Goal: Communication & Community: Answer question/provide support

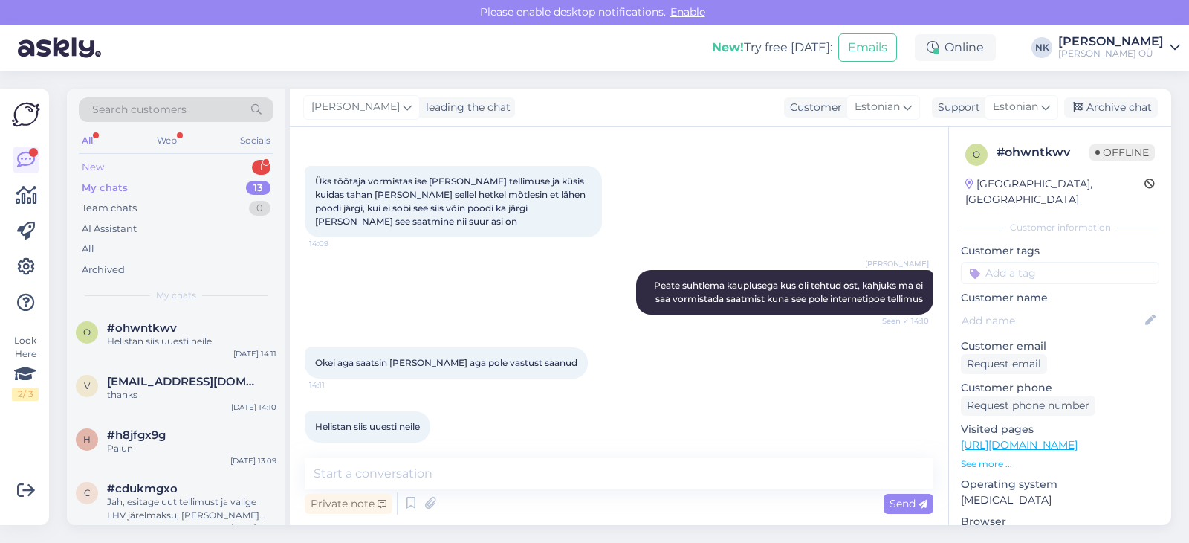
click at [211, 168] on div "New 1" at bounding box center [176, 167] width 195 height 21
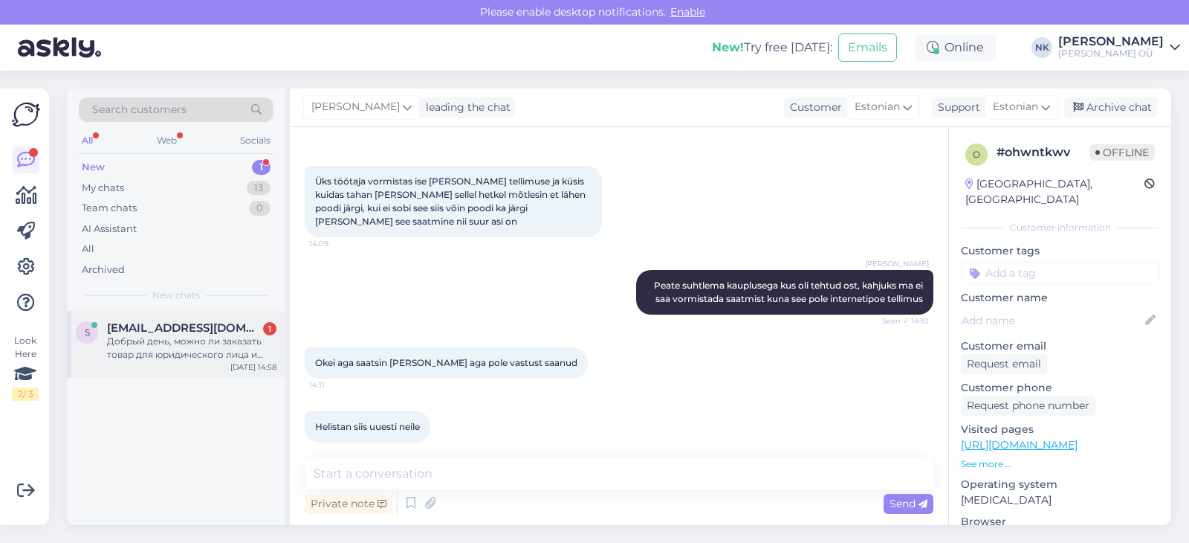
click at [210, 345] on div "Добрый день, можно ли заказать товар для юридического лица и оплатить банковско…" at bounding box center [191, 348] width 169 height 27
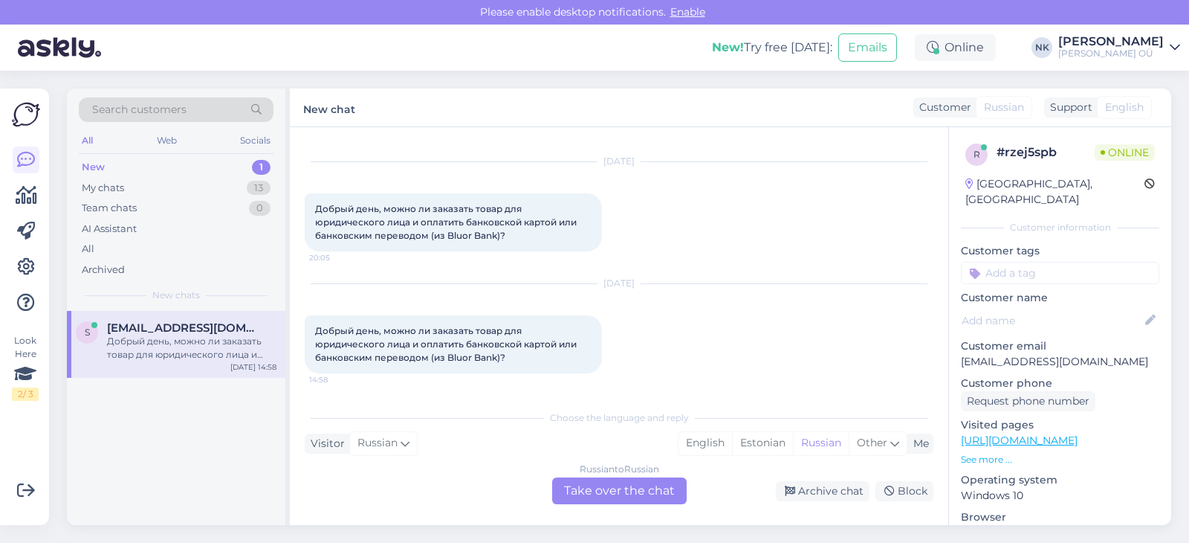
click at [592, 487] on div "Russian to Russian Take over the chat" at bounding box center [619, 490] width 135 height 27
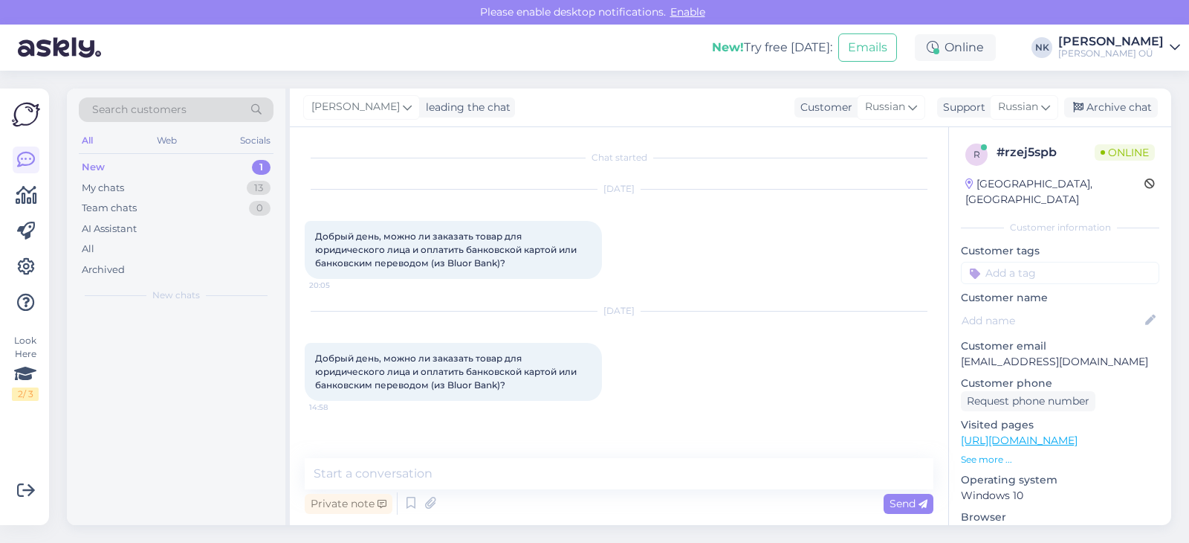
scroll to position [0, 0]
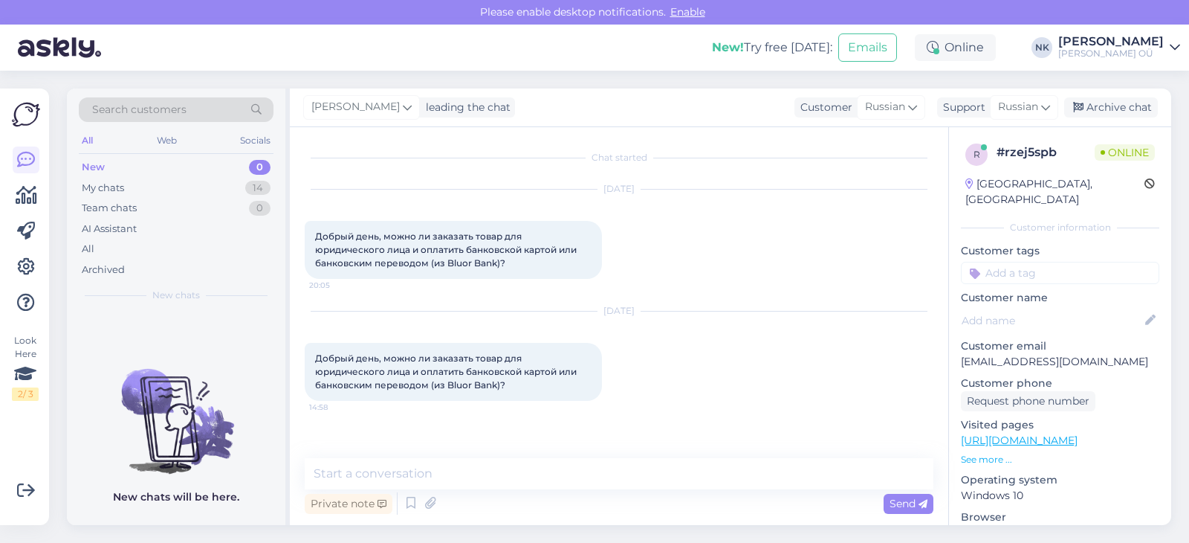
click at [554, 496] on div "Private note Send" at bounding box center [619, 503] width 629 height 28
click at [555, 489] on div "Private note Send" at bounding box center [619, 503] width 629 height 28
click at [556, 480] on textarea at bounding box center [619, 473] width 629 height 31
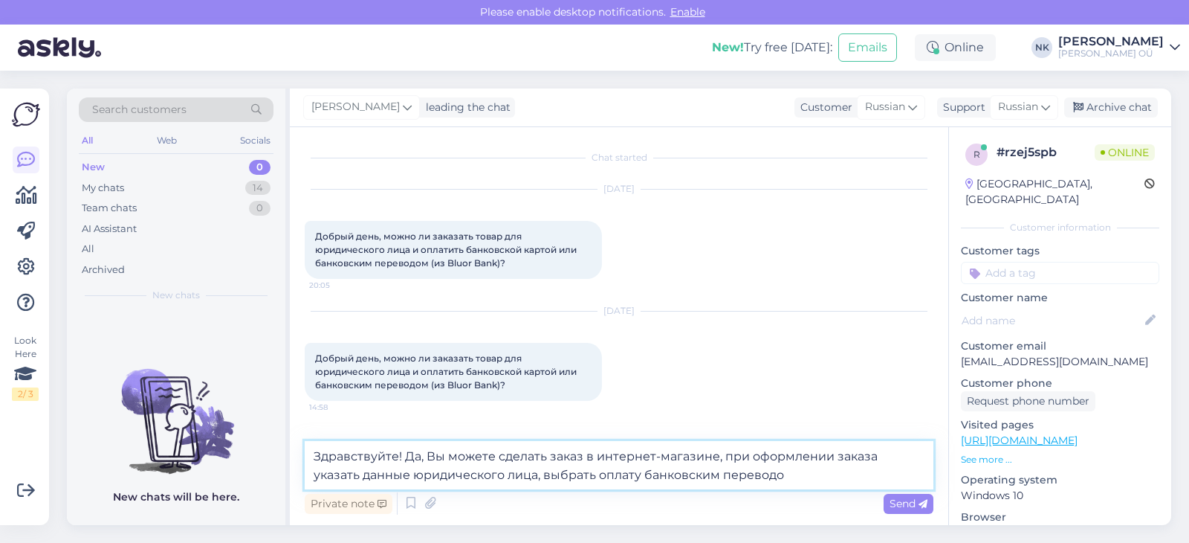
type textarea "Здравствуйте! Да, Вы можете сделать заказ в интернет-магазине, при оформлении з…"
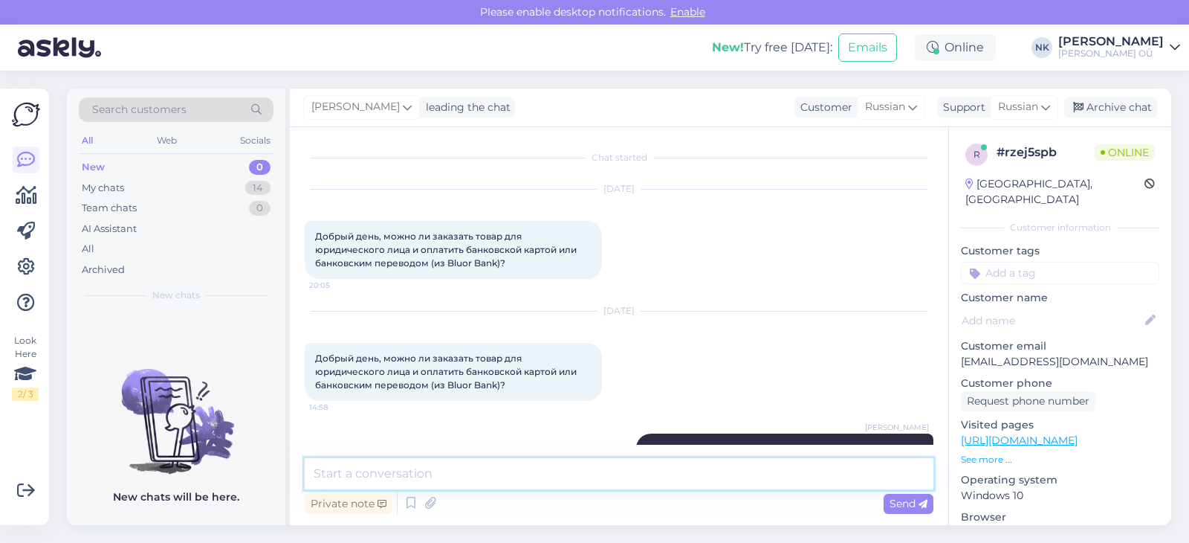
scroll to position [76, 0]
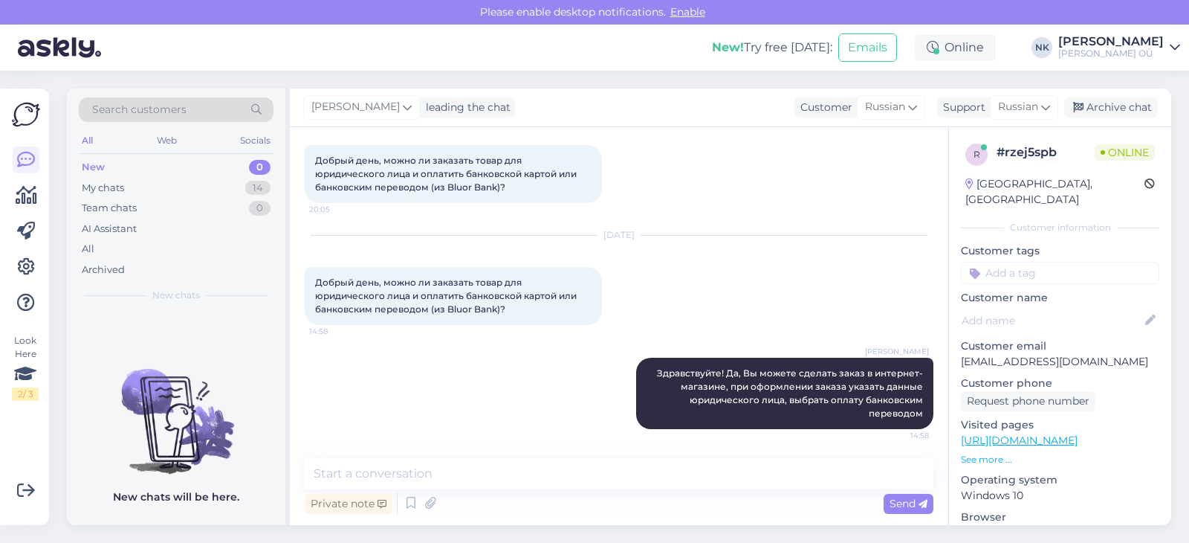
click at [957, 540] on div "Search customers All Web Socials New 0 My chats 14 Team chats 0 AI Assistant Al…" at bounding box center [623, 307] width 1131 height 472
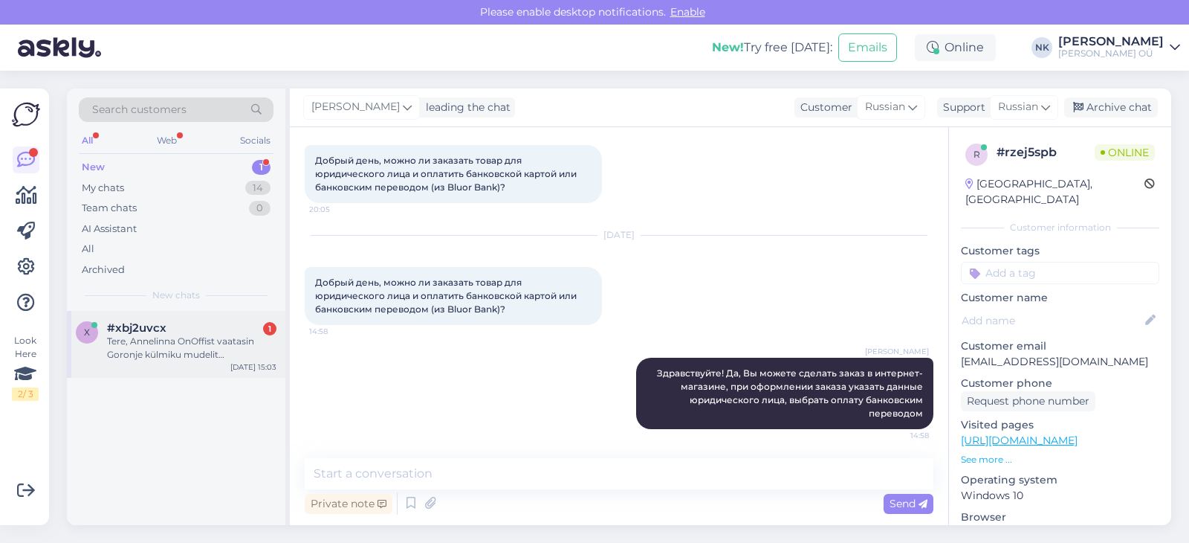
click at [196, 334] on div "#xbj2uvcx 1" at bounding box center [191, 327] width 169 height 13
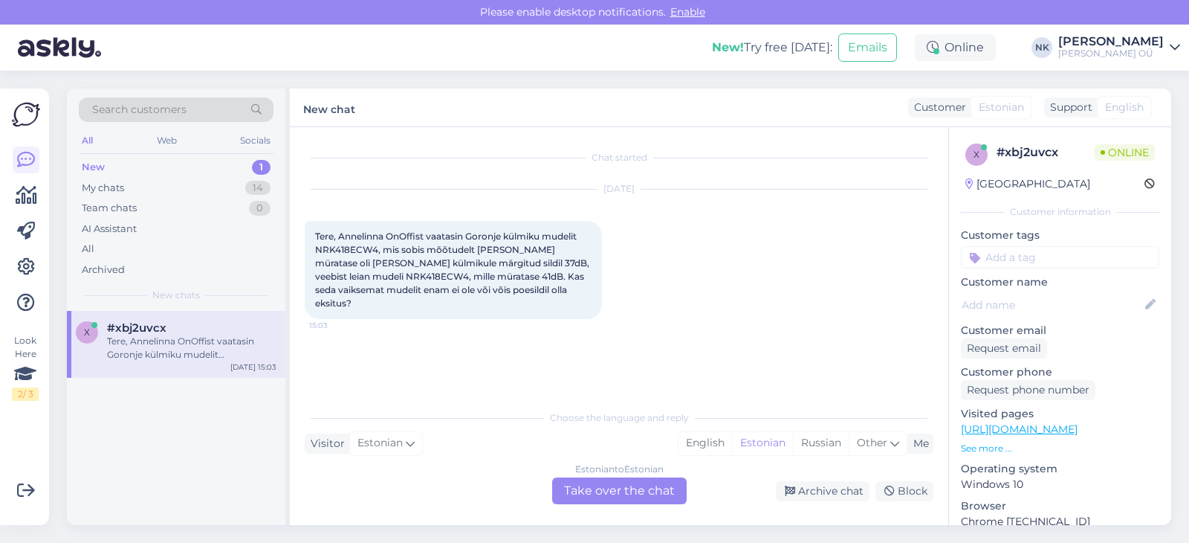
click at [591, 486] on div "Estonian to Estonian Take over the chat" at bounding box center [619, 490] width 135 height 27
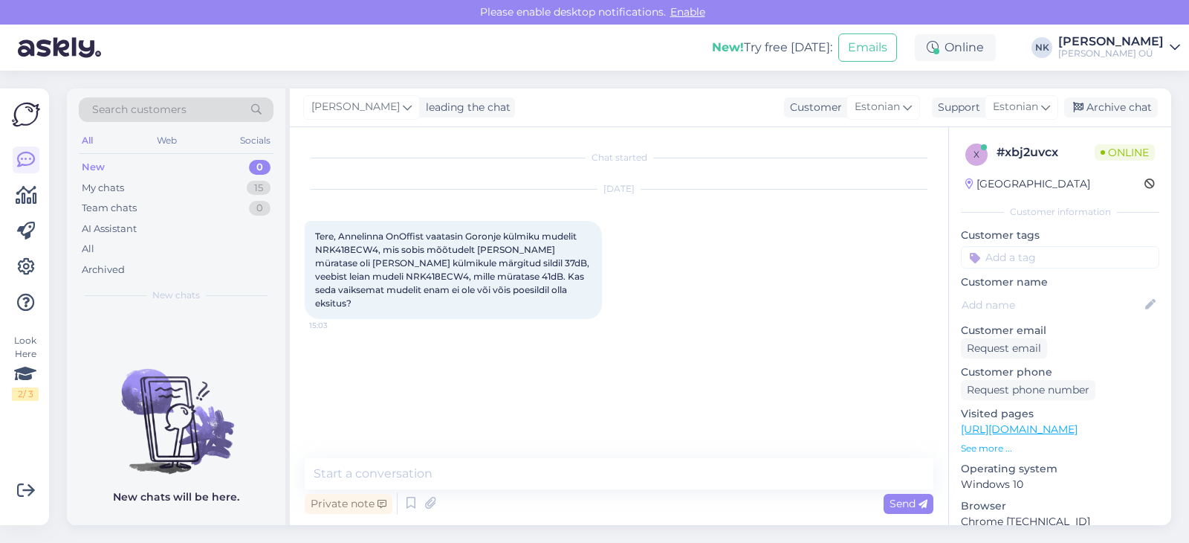
click at [1001, 433] on link "[URL][DOMAIN_NAME]" at bounding box center [1019, 428] width 117 height 13
click at [465, 480] on textarea at bounding box center [619, 473] width 629 height 31
type textarea "[PERSON_NAME]"
click at [351, 251] on span "Tere, Annelinna OnOffist vaatasin Goronje külmiku mudelit NRK418ECW4, mis sobis…" at bounding box center [453, 269] width 277 height 78
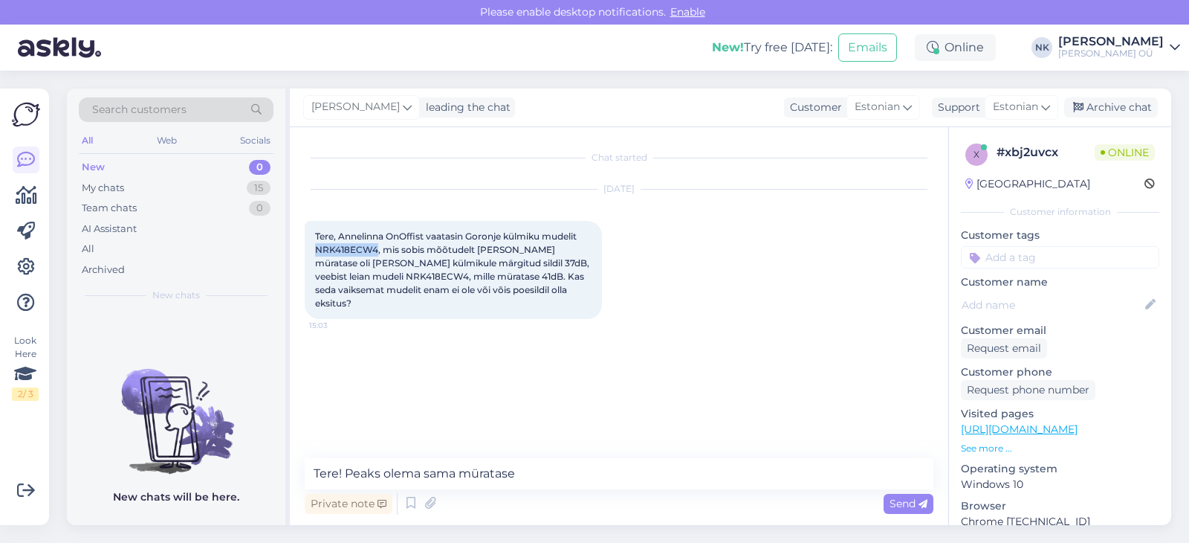
copy span "NRK418ECW4"
click at [585, 473] on textarea "Tere! Peaks olema sama müratase" at bounding box center [619, 473] width 629 height 31
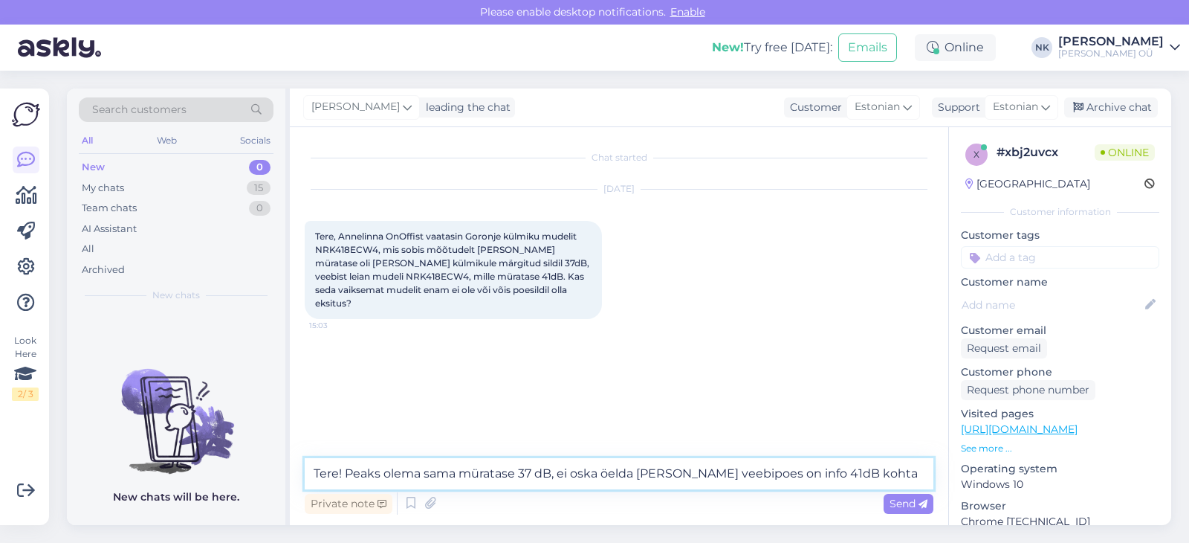
drag, startPoint x: 844, startPoint y: 479, endPoint x: 556, endPoint y: 479, distance: 287.7
click at [556, 479] on textarea "Tere! Peaks olema sama müratase 37 dB, ei oska öelda [PERSON_NAME] veebipoes on…" at bounding box center [619, 473] width 629 height 31
click at [590, 471] on textarea "Tere! Peaks olema sama müratase 37 dB" at bounding box center [619, 473] width 629 height 31
drag, startPoint x: 539, startPoint y: 471, endPoint x: 344, endPoint y: 478, distance: 194.9
click at [344, 478] on textarea "Tere! Peaks olema sama müratase" at bounding box center [619, 473] width 629 height 31
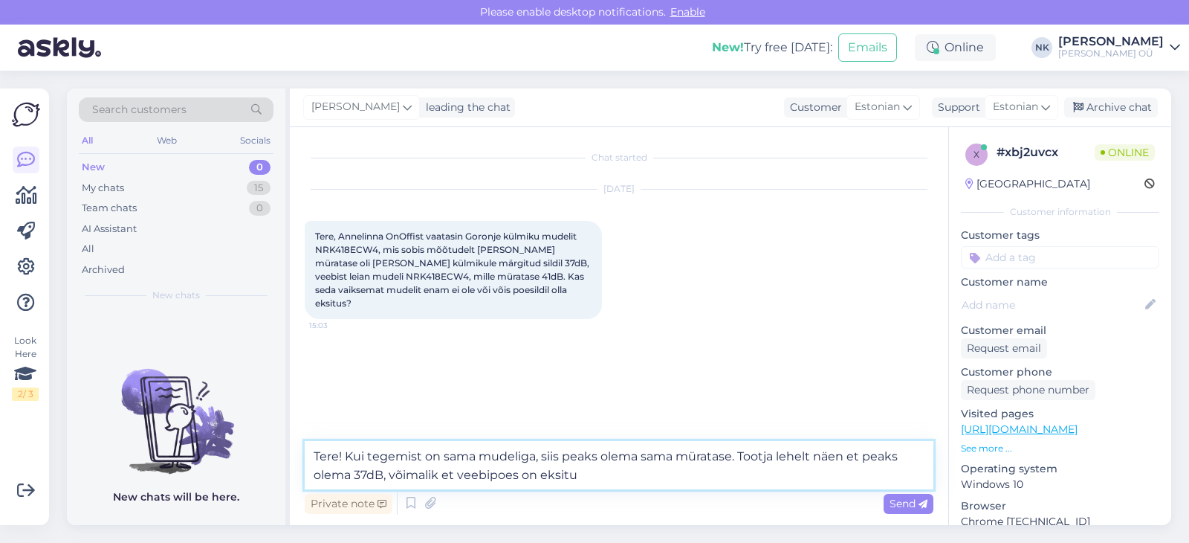
type textarea "Tere! Kui tegemist on sama mudeliga, siis peaks olema sama müratase. Tootja leh…"
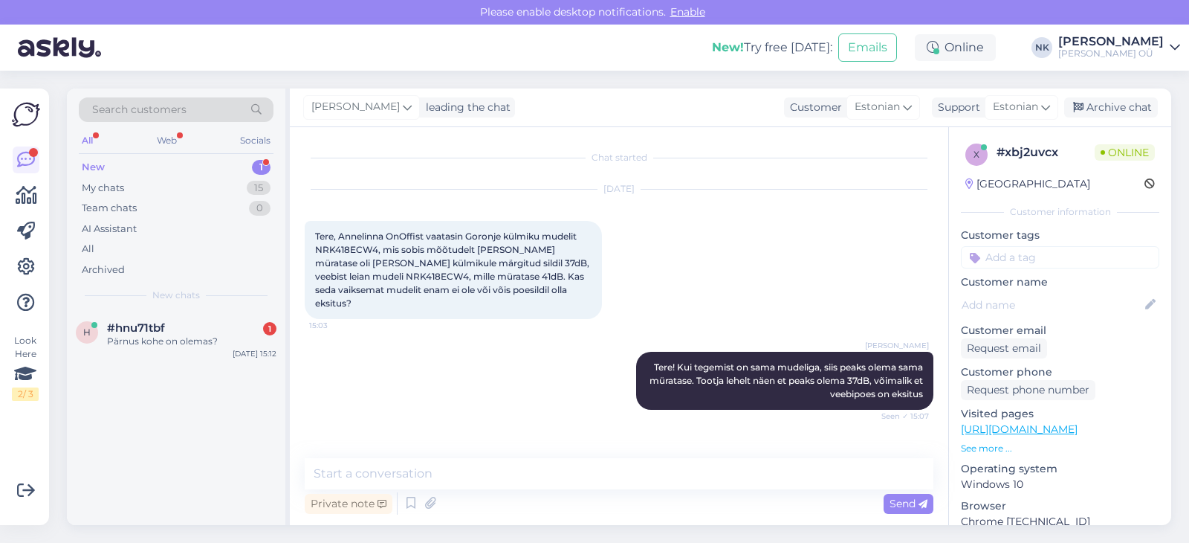
click at [199, 303] on div "Search customers All Web Socials New 1 My chats 15 Team chats 0 AI Assistant Al…" at bounding box center [176, 199] width 219 height 222
click at [199, 304] on div "Search customers All Web Socials New 1 My chats 15 Team chats 0 AI Assistant Al…" at bounding box center [176, 199] width 219 height 222
click at [201, 341] on div "Pärnus kohe on olemas?" at bounding box center [191, 341] width 169 height 13
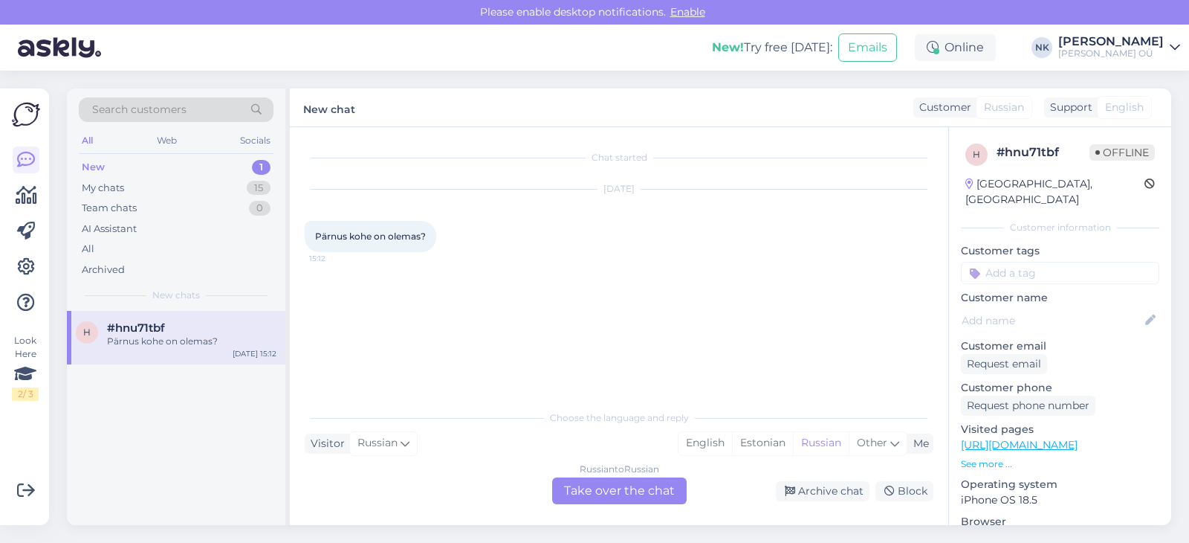
click at [1078, 438] on link "[URL][DOMAIN_NAME]" at bounding box center [1019, 444] width 117 height 13
click at [668, 505] on div "Chat started [DATE] Pärnus kohe on olemas? 15:12 Choose the language and reply …" at bounding box center [619, 326] width 659 height 398
click at [661, 497] on div "Russian to Russian Take over the chat" at bounding box center [619, 490] width 135 height 27
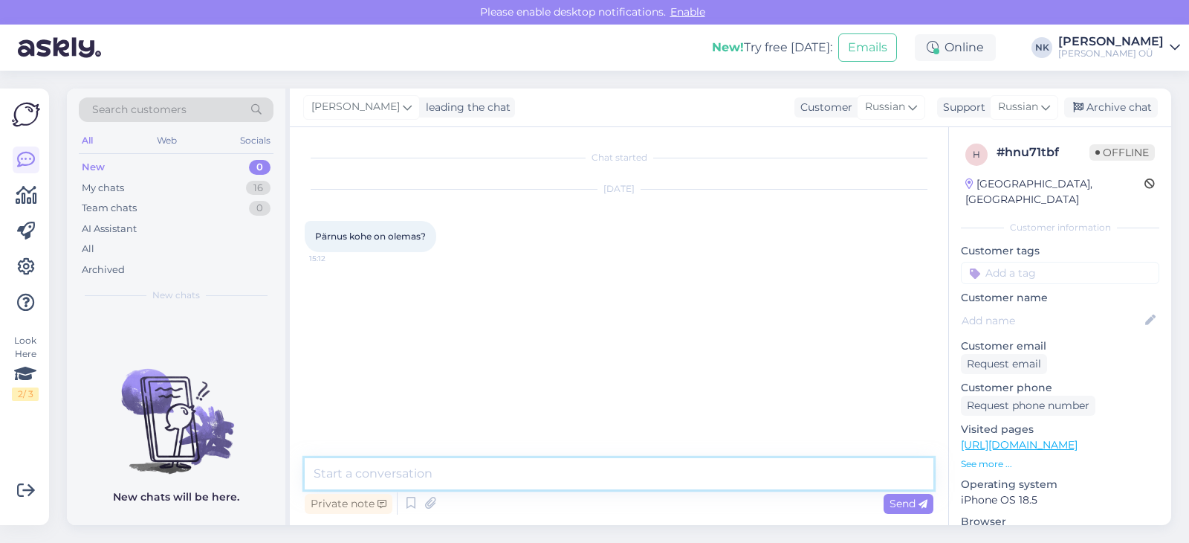
click at [361, 479] on textarea at bounding box center [619, 473] width 629 height 31
paste textarea "Dreame X50 ULTRA RLX85CE-6-WH Wet & Dry"
type textarea "Tere! Dreame X50 ULTRA RLX85CE-6-WH Wet & Dry on saadaval ainult Sikupilli Onof…"
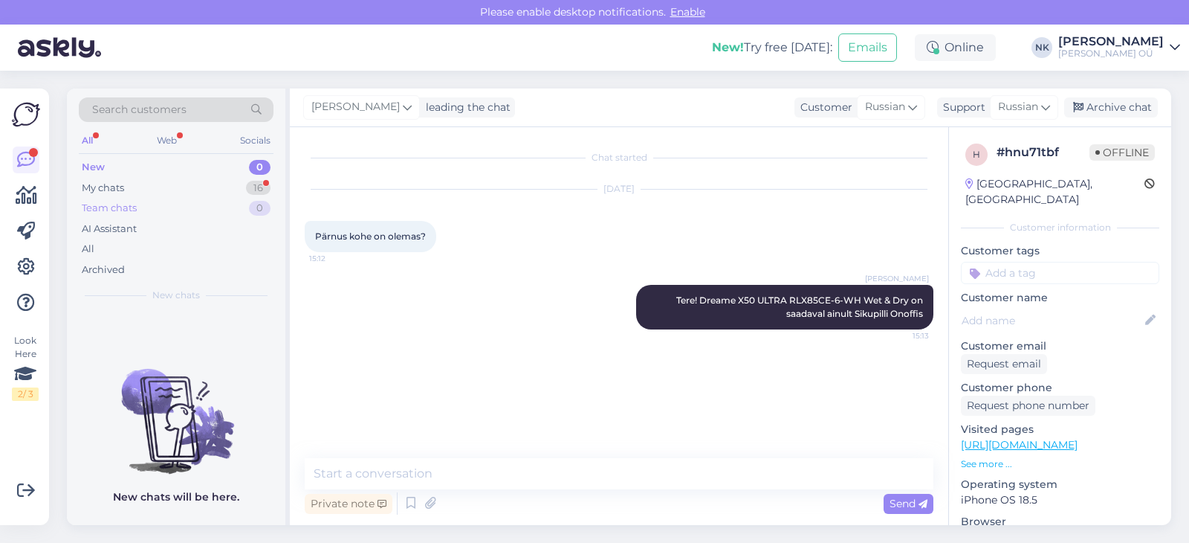
click at [148, 199] on div "Team chats 0" at bounding box center [176, 208] width 195 height 21
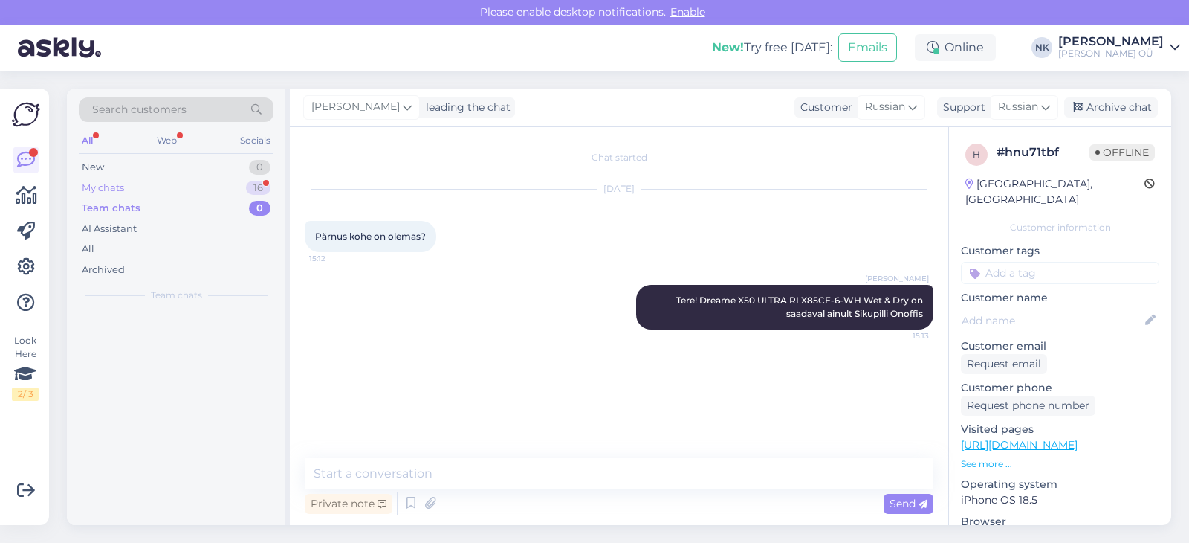
click at [152, 190] on div "My chats 16" at bounding box center [176, 188] width 195 height 21
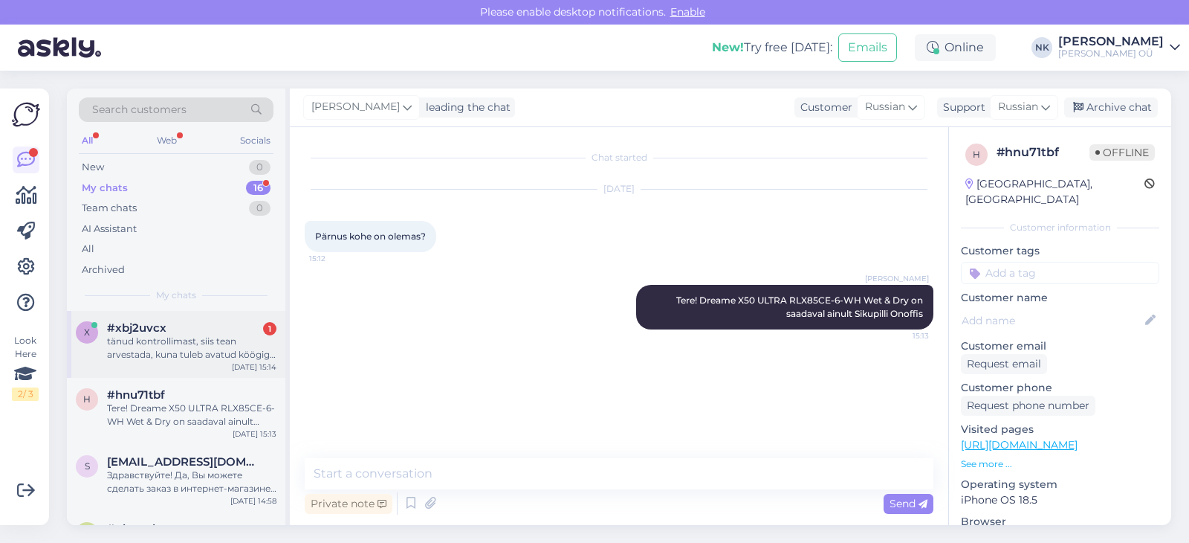
click at [175, 346] on div "tänud kontrollimast, siis tean arvestada, kuna tuleb avatud köögiga tuppa, soov…" at bounding box center [191, 348] width 169 height 27
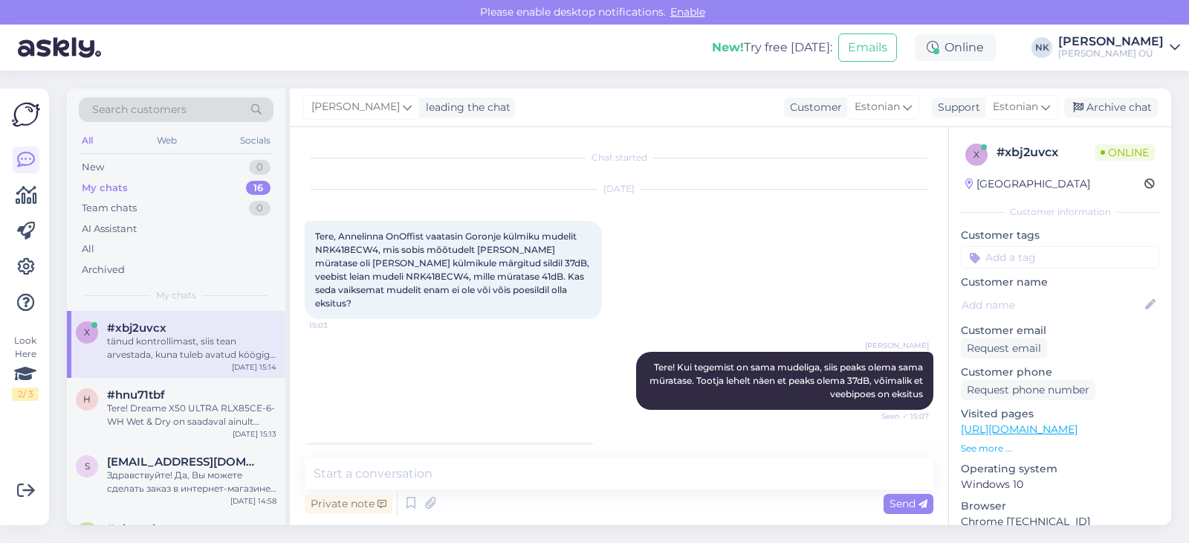
scroll to position [45, 0]
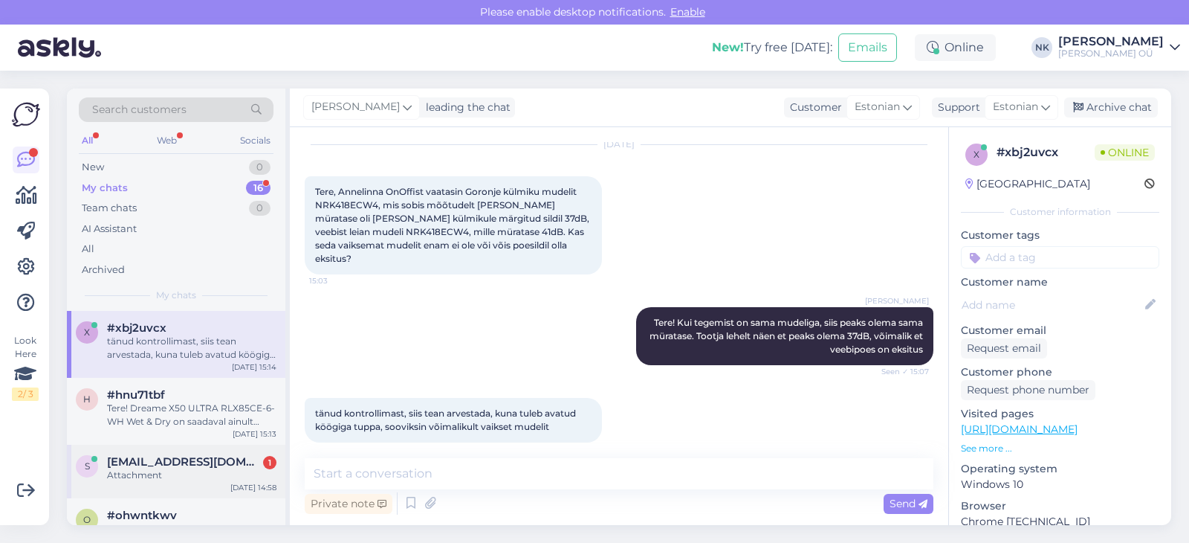
click at [198, 463] on span "[EMAIL_ADDRESS][DOMAIN_NAME]" at bounding box center [184, 461] width 155 height 13
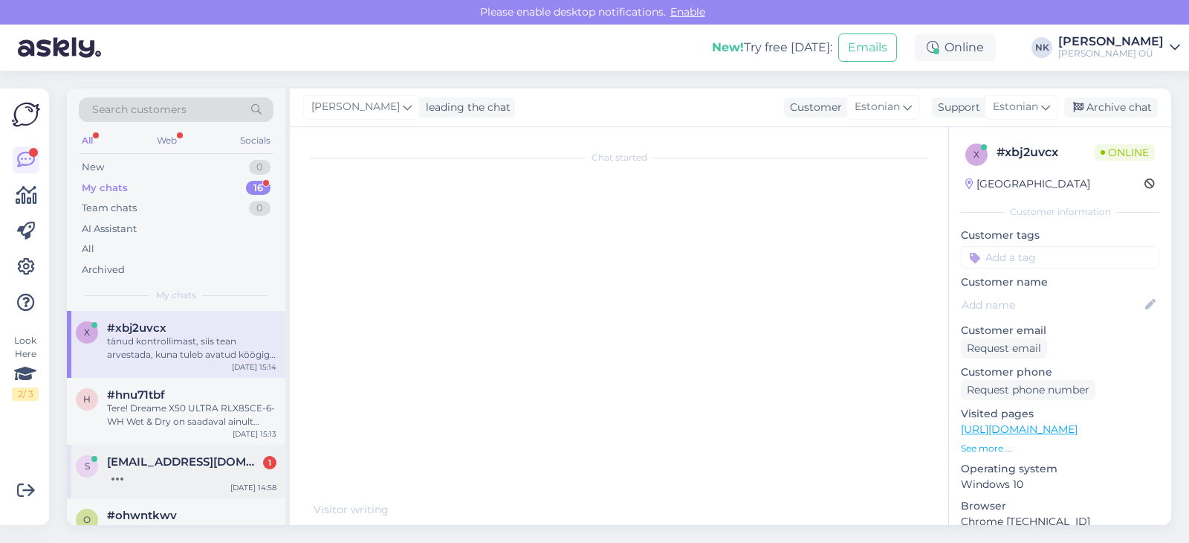
scroll to position [186, 0]
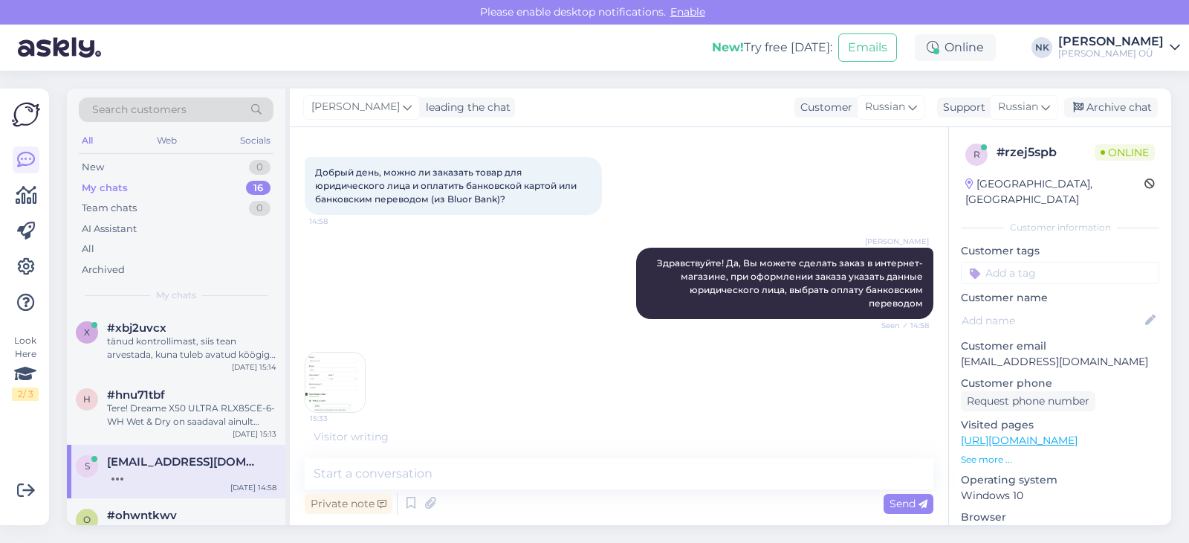
click at [335, 370] on img at bounding box center [335, 381] width 59 height 59
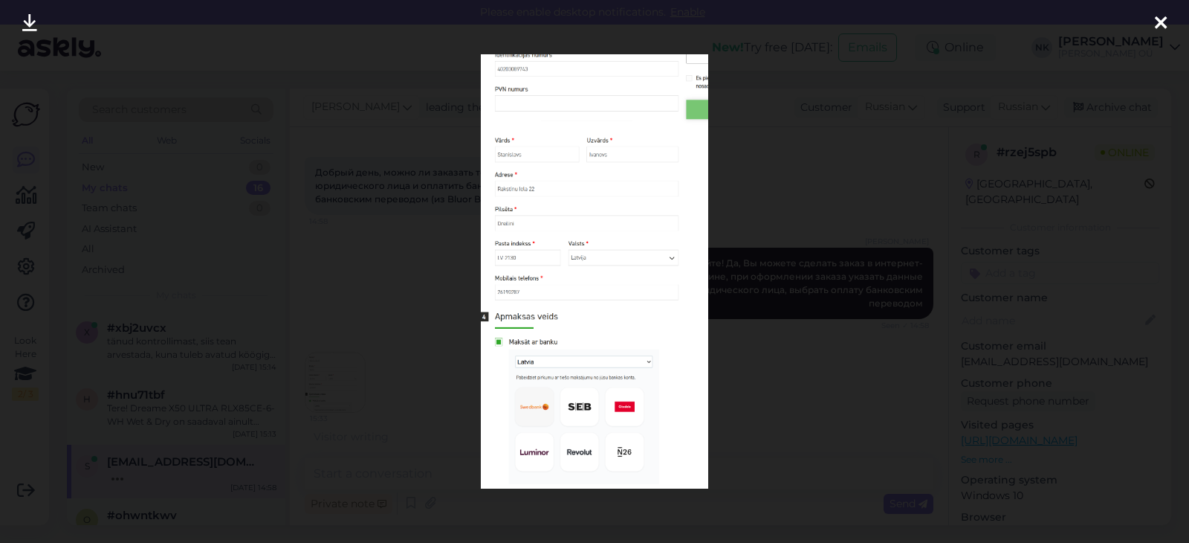
click at [751, 280] on div at bounding box center [594, 271] width 1189 height 543
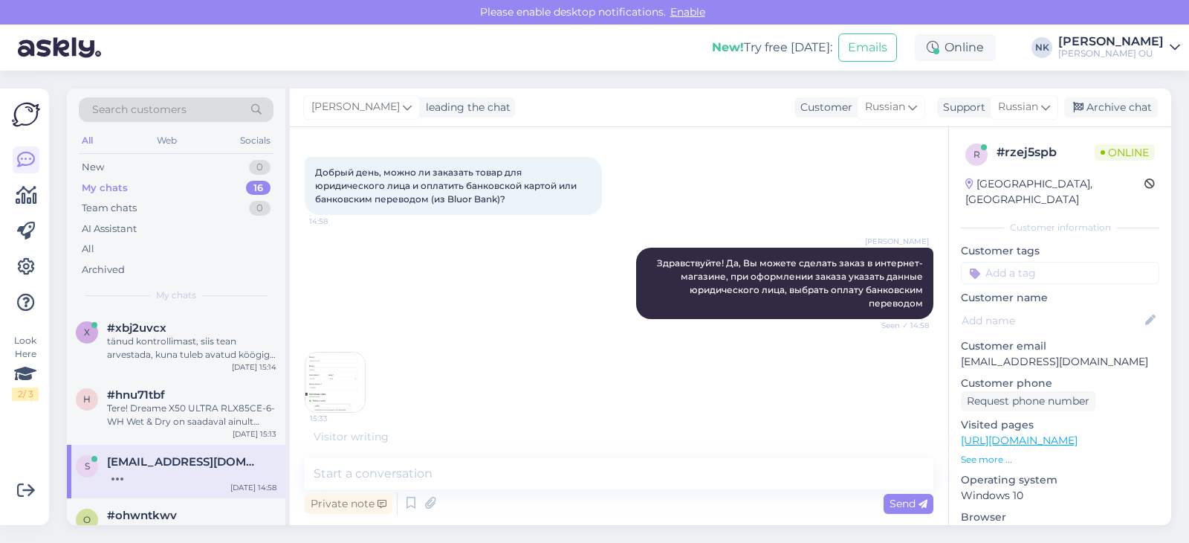
click at [329, 398] on img at bounding box center [335, 381] width 59 height 59
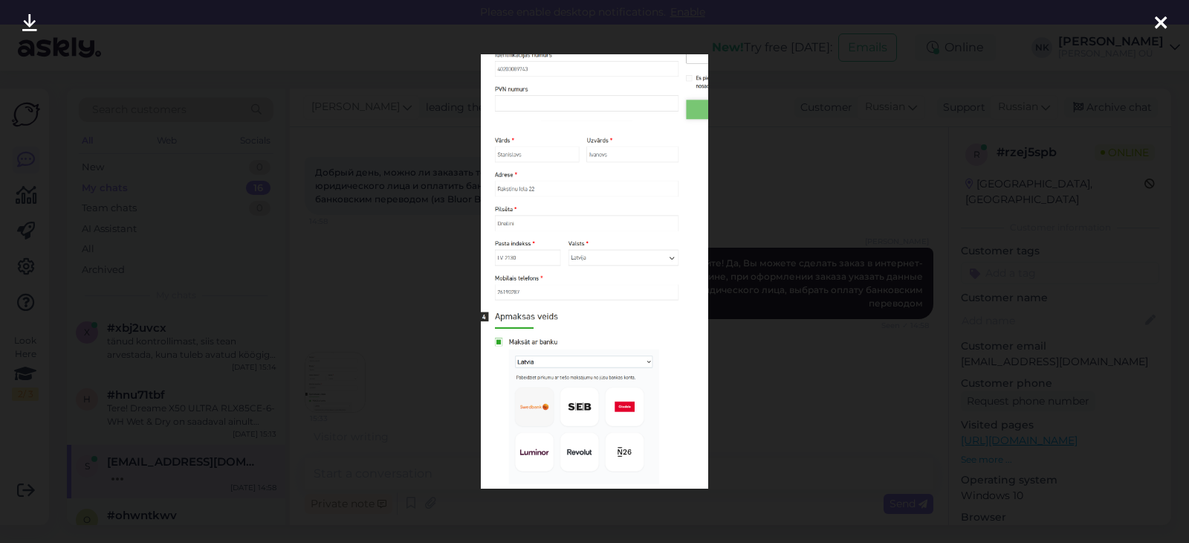
click at [738, 321] on div at bounding box center [594, 271] width 1189 height 543
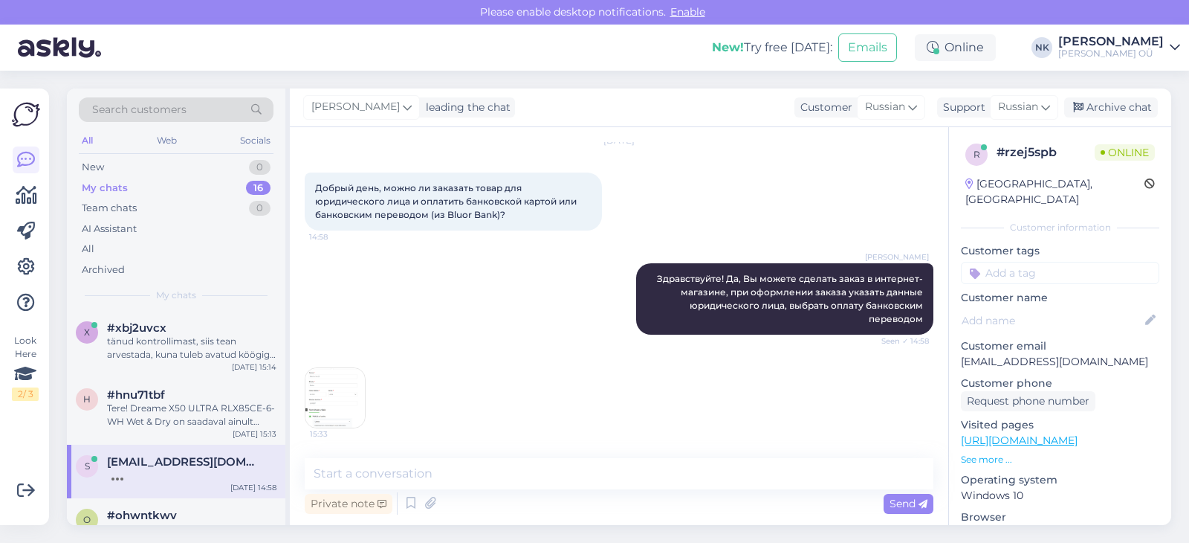
click at [1056, 433] on link "[URL][DOMAIN_NAME]" at bounding box center [1019, 439] width 117 height 13
click at [461, 449] on div "Chat started [DATE] Добрый день, можно ли заказать товар для юридического лица …" at bounding box center [619, 326] width 659 height 398
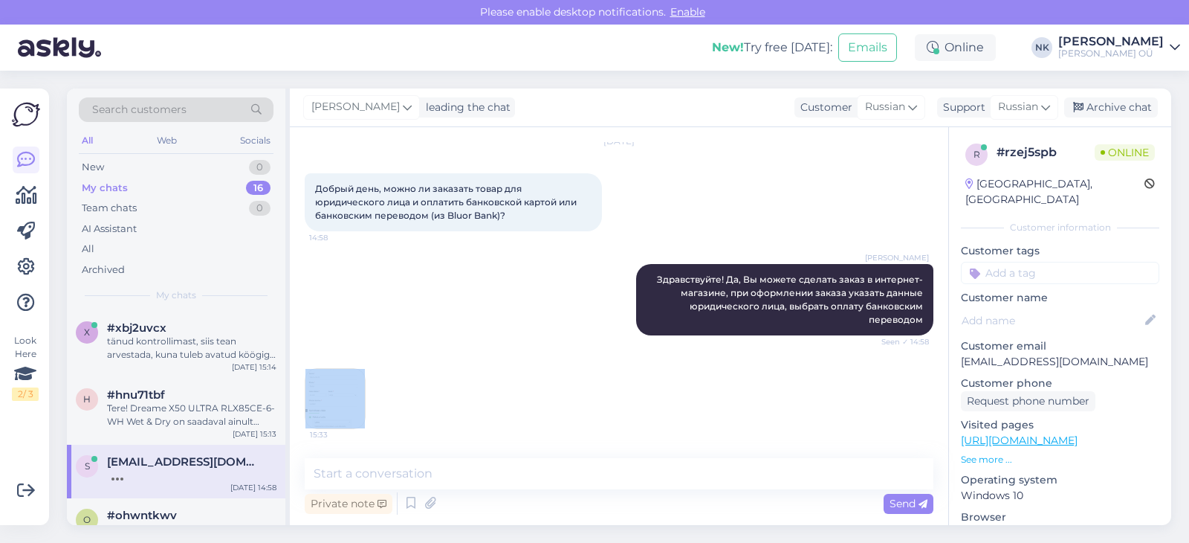
click at [463, 451] on div "Chat started [DATE] Добрый день, можно ли заказать товар для юридического лица …" at bounding box center [619, 326] width 659 height 398
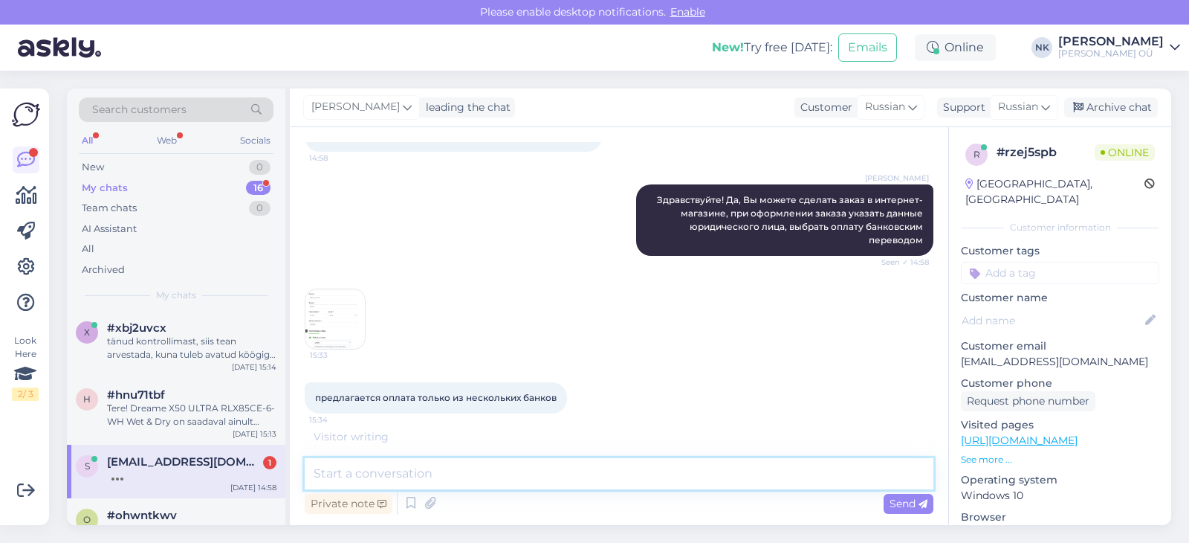
click at [476, 466] on textarea at bounding box center [619, 473] width 629 height 31
type textarea "B"
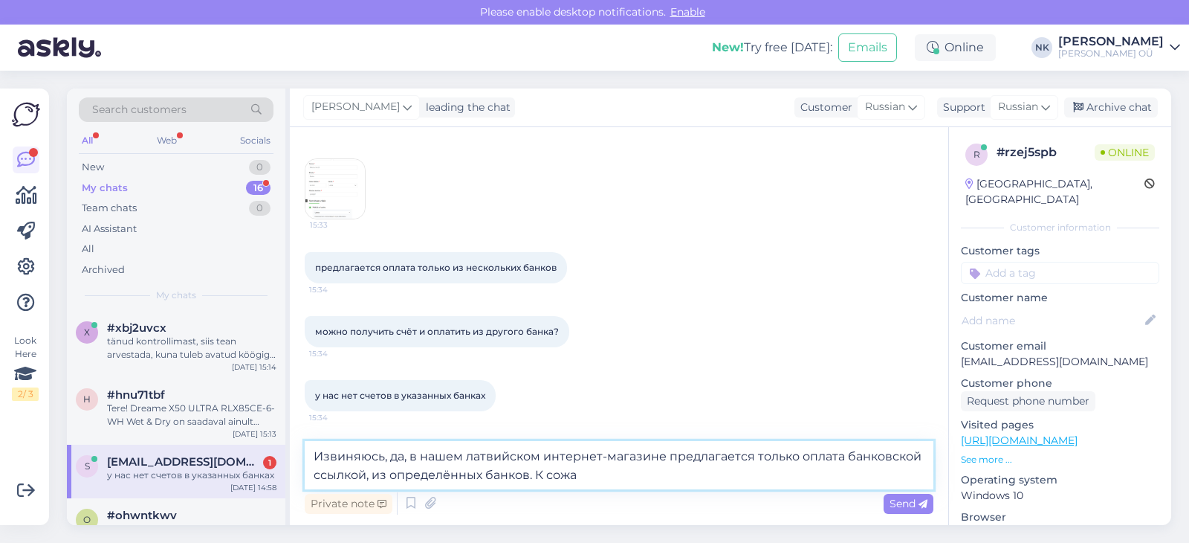
scroll to position [361, 0]
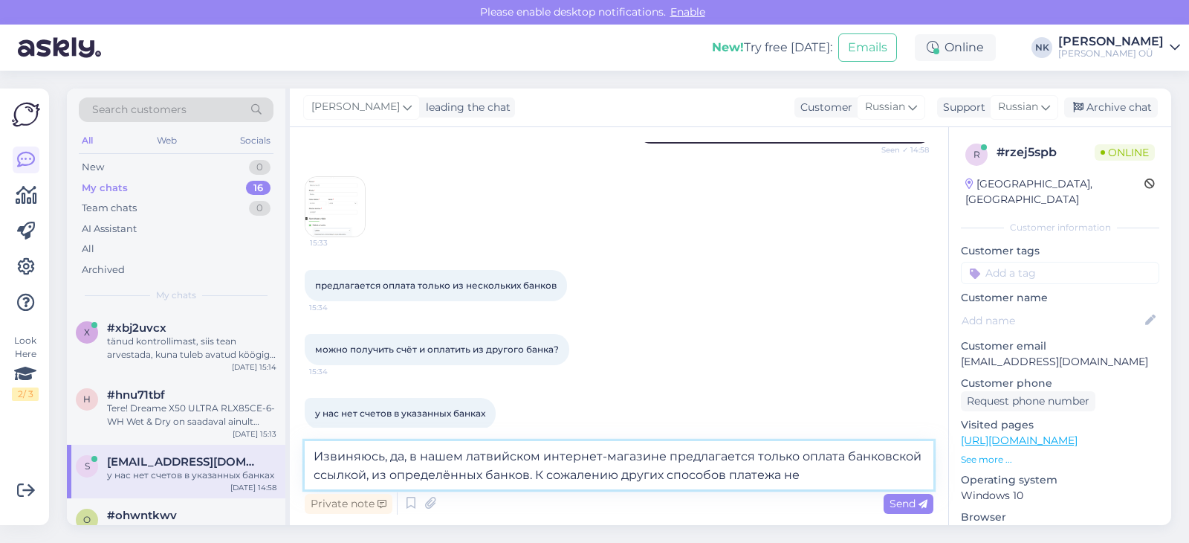
type textarea "Извиняюсь, да, в нашем латвийском интернет-магазине предлагается только оплата …"
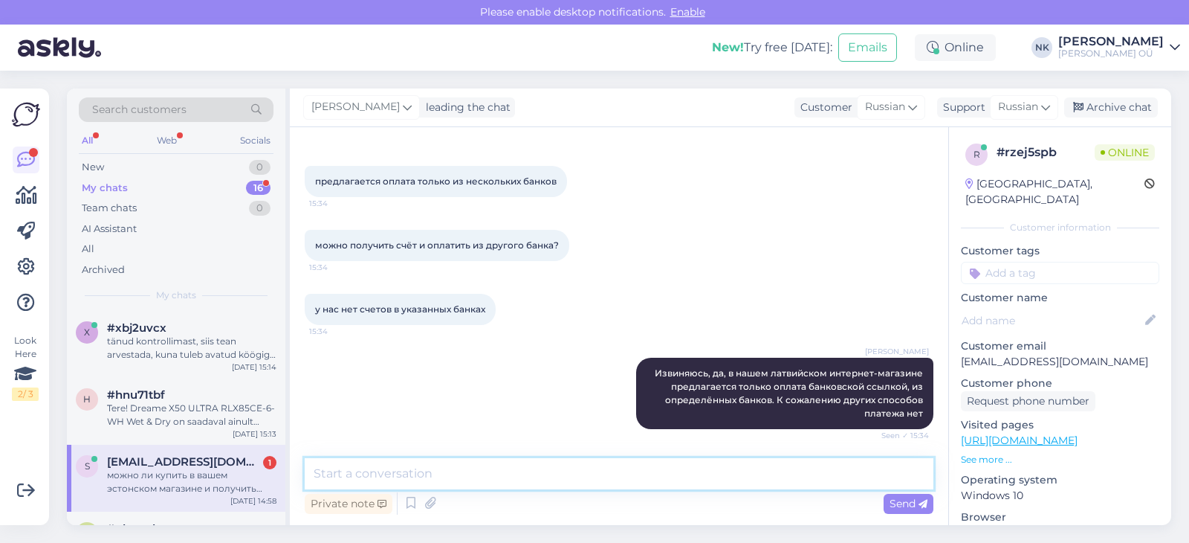
scroll to position [543, 0]
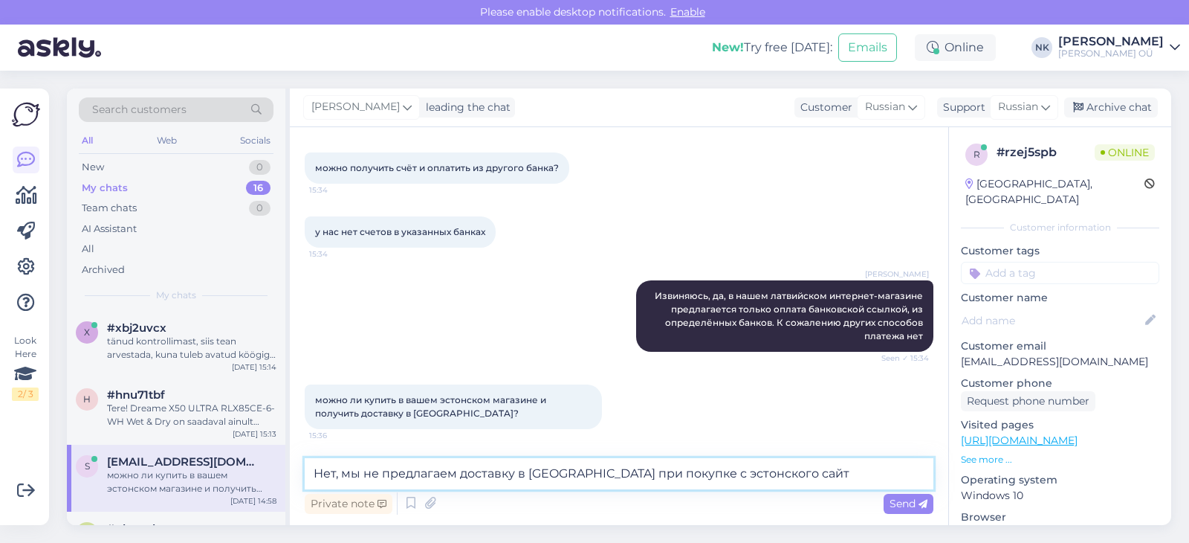
type textarea "Нет, мы не предлагаем доставку в [GEOGRAPHIC_DATA] при покупке с эстонского сай…"
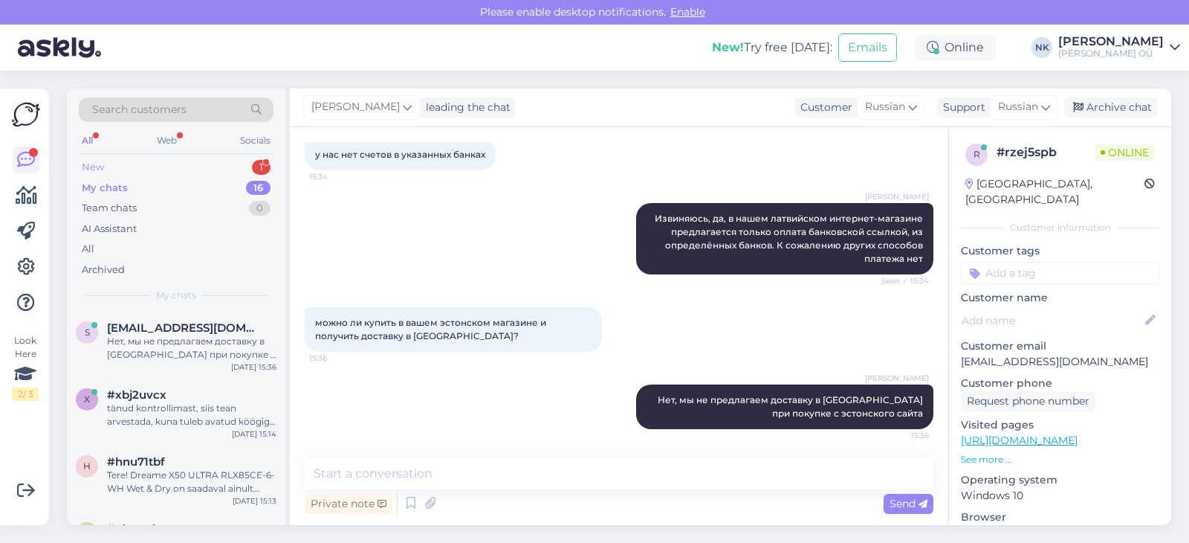
click at [161, 173] on div "New 1" at bounding box center [176, 167] width 195 height 21
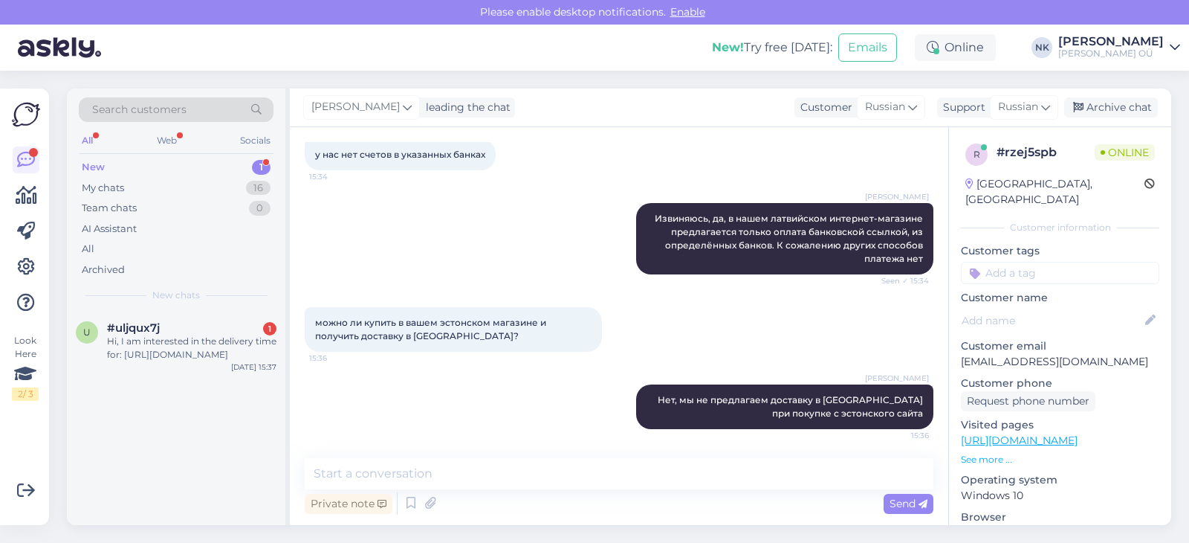
click at [201, 352] on div "Hi, I am interested in the delivery time for: [URL][DOMAIN_NAME]" at bounding box center [191, 348] width 169 height 27
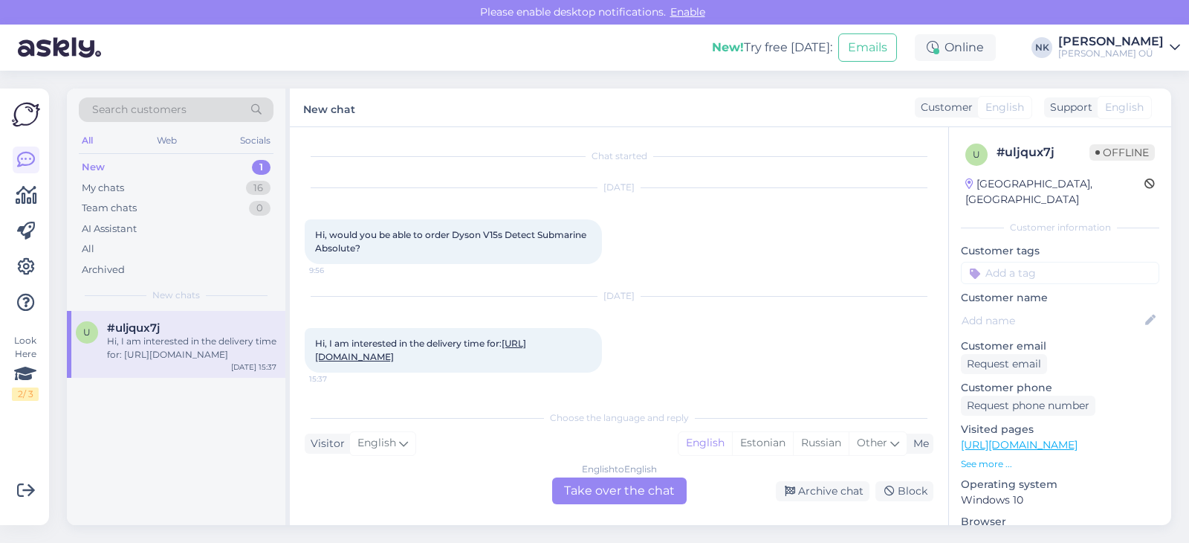
click at [601, 482] on div "English to English Take over the chat" at bounding box center [619, 490] width 135 height 27
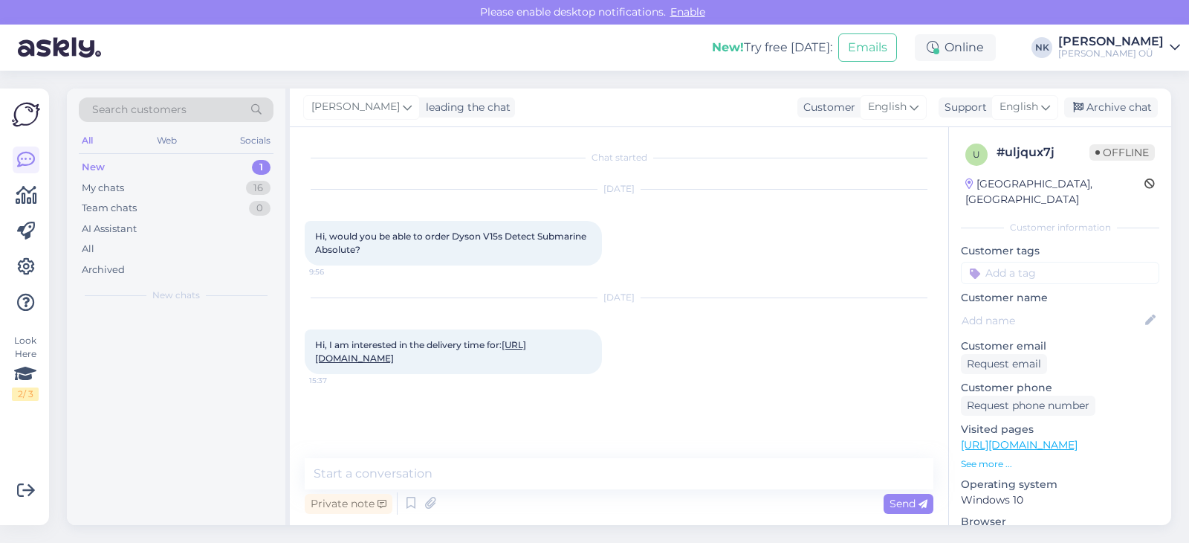
scroll to position [0, 0]
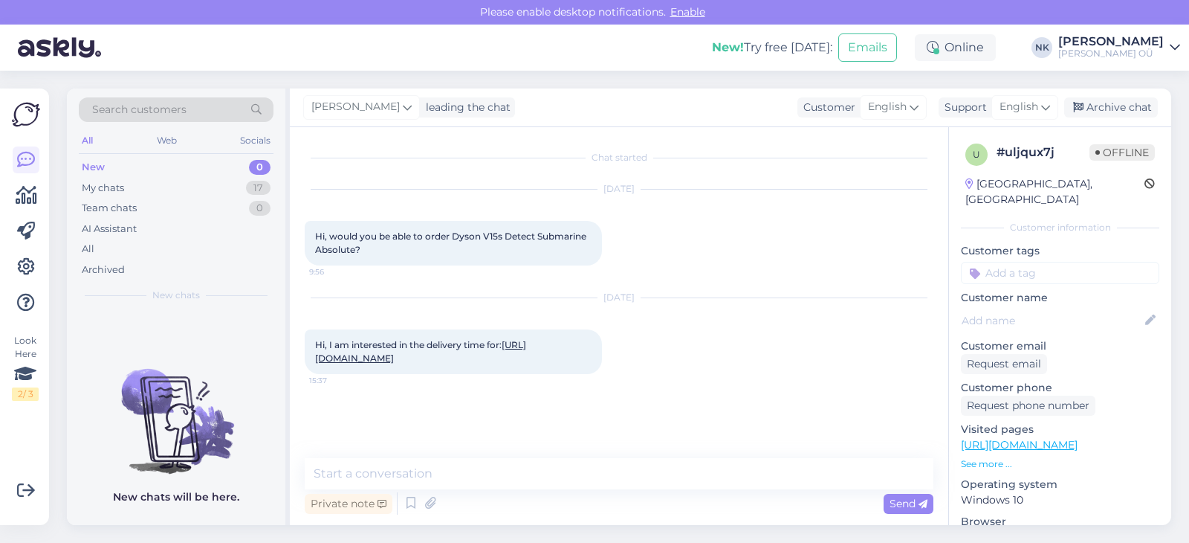
click at [456, 364] on link "[URL][DOMAIN_NAME]" at bounding box center [420, 351] width 211 height 25
click at [475, 474] on textarea at bounding box center [619, 473] width 629 height 31
type textarea "Р"
click at [456, 468] on textarea "Hello, please use button on the product" at bounding box center [619, 473] width 629 height 31
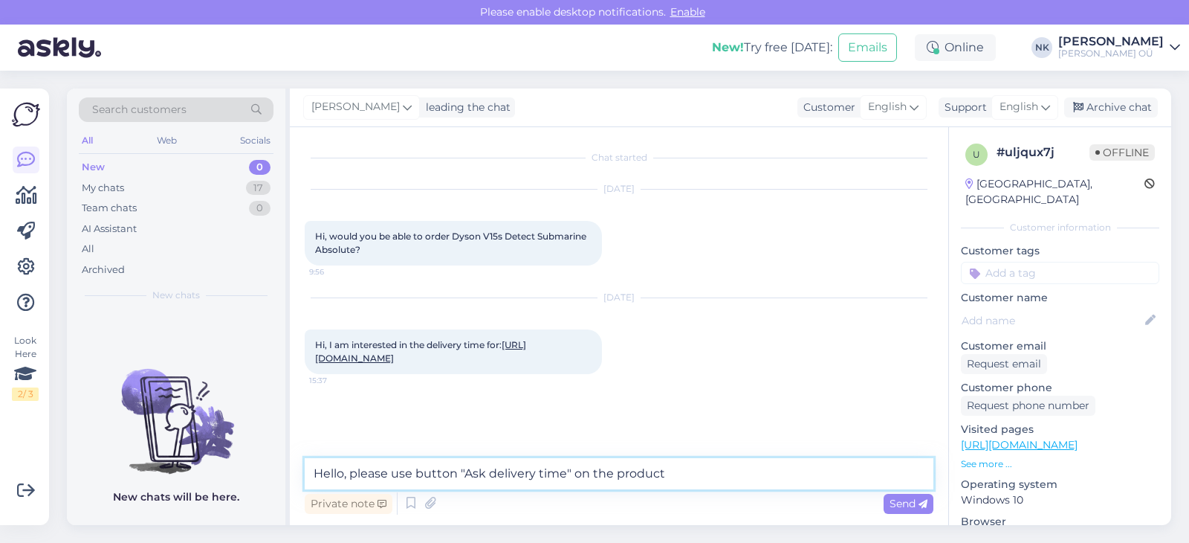
click at [492, 468] on textarea "Hello, please use button "Ask delivery time" on the product" at bounding box center [619, 473] width 629 height 31
click at [489, 469] on textarea "Hello, please use button "Ask delivery time" on the product" at bounding box center [619, 473] width 629 height 31
click at [689, 474] on textarea "Hello, please use button "Ask for delivery time" on the product" at bounding box center [619, 473] width 629 height 31
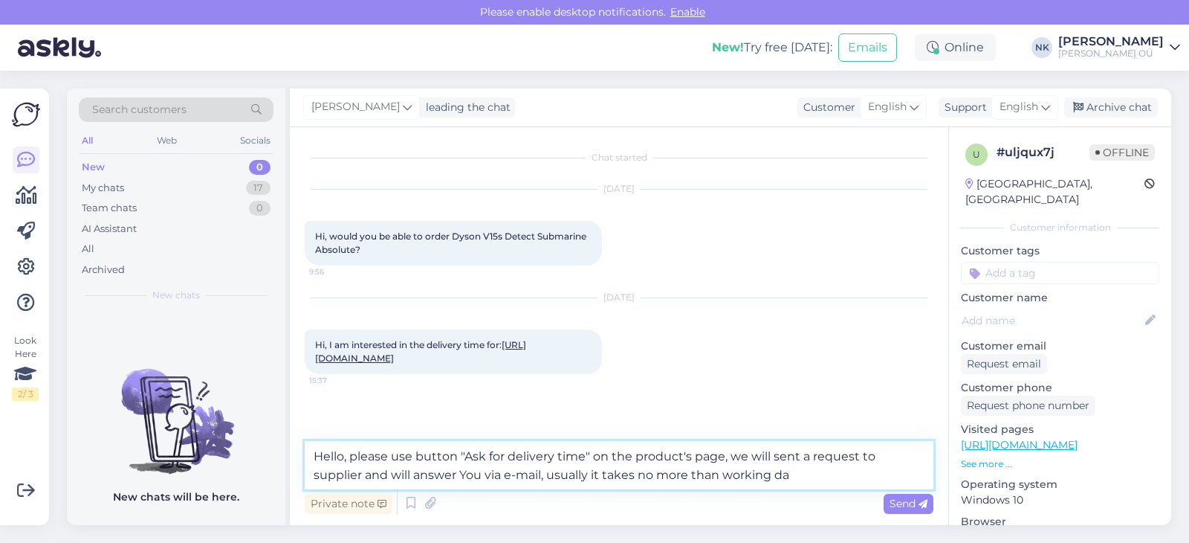
type textarea "Hello, please use button "Ask for delivery time" on the product's page, we will…"
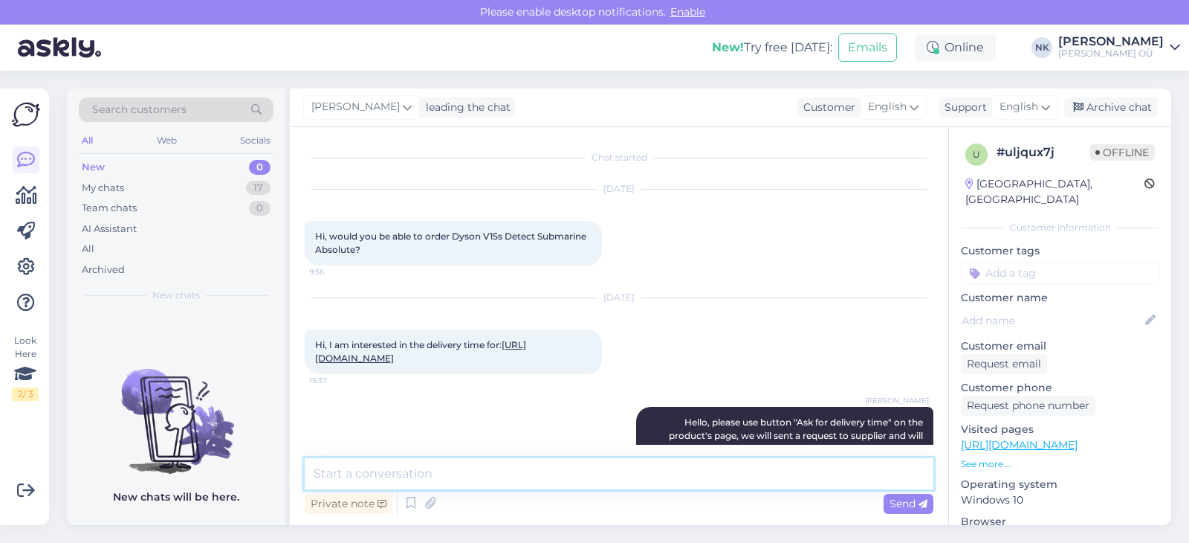
scroll to position [63, 0]
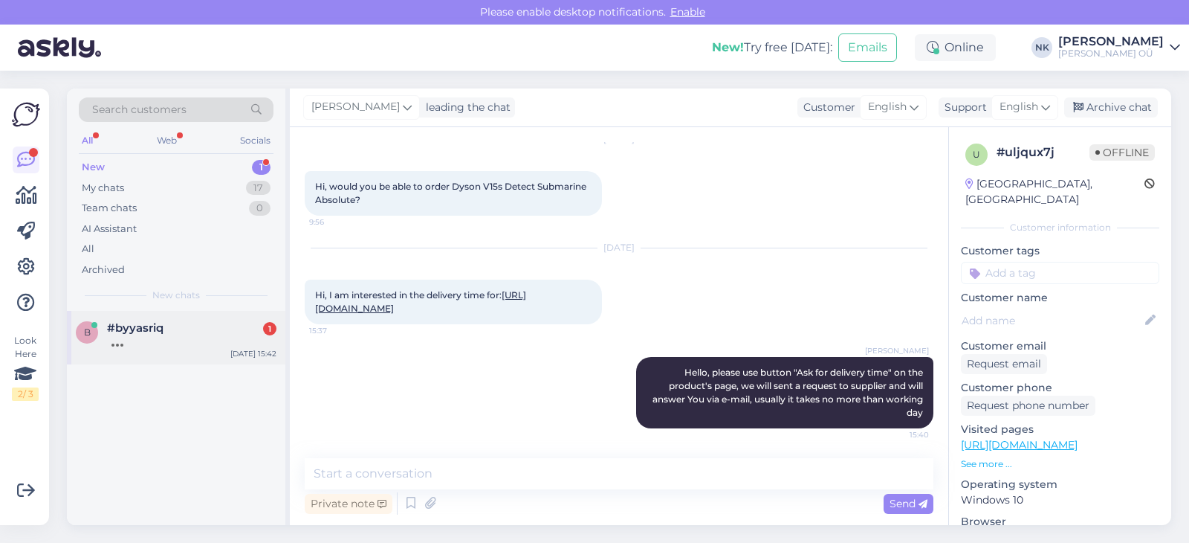
click at [88, 334] on span "b" at bounding box center [87, 331] width 7 height 11
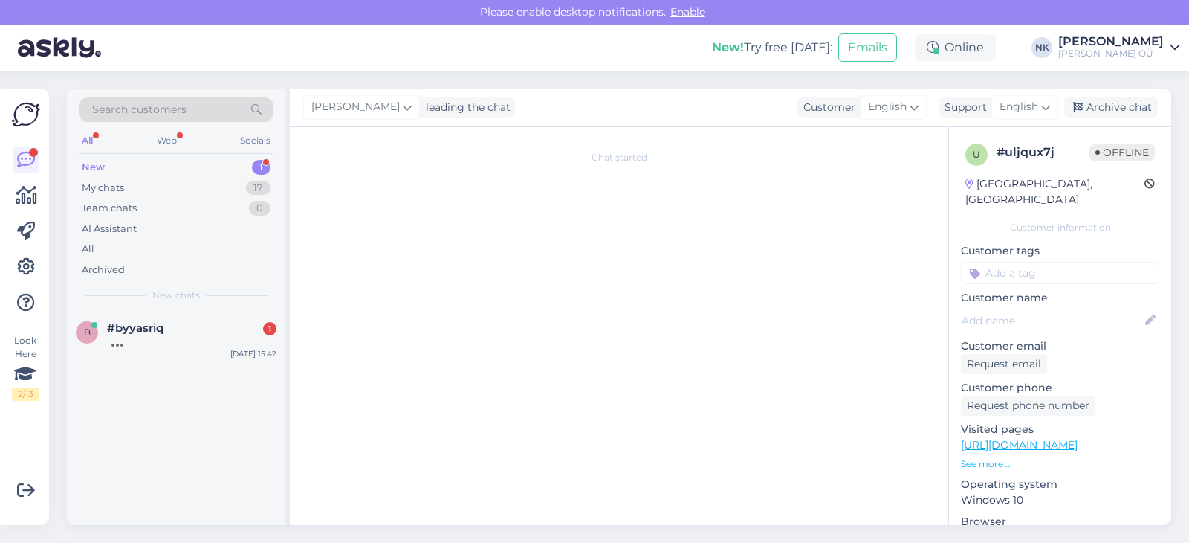
scroll to position [286, 0]
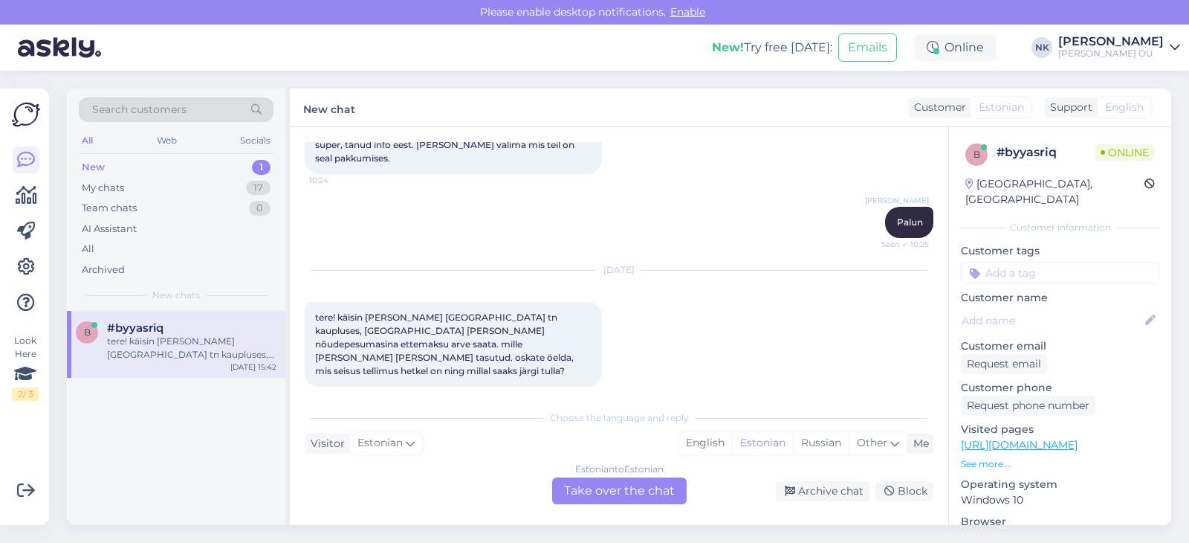
click at [635, 484] on div "Estonian to Estonian Take over the chat" at bounding box center [619, 490] width 135 height 27
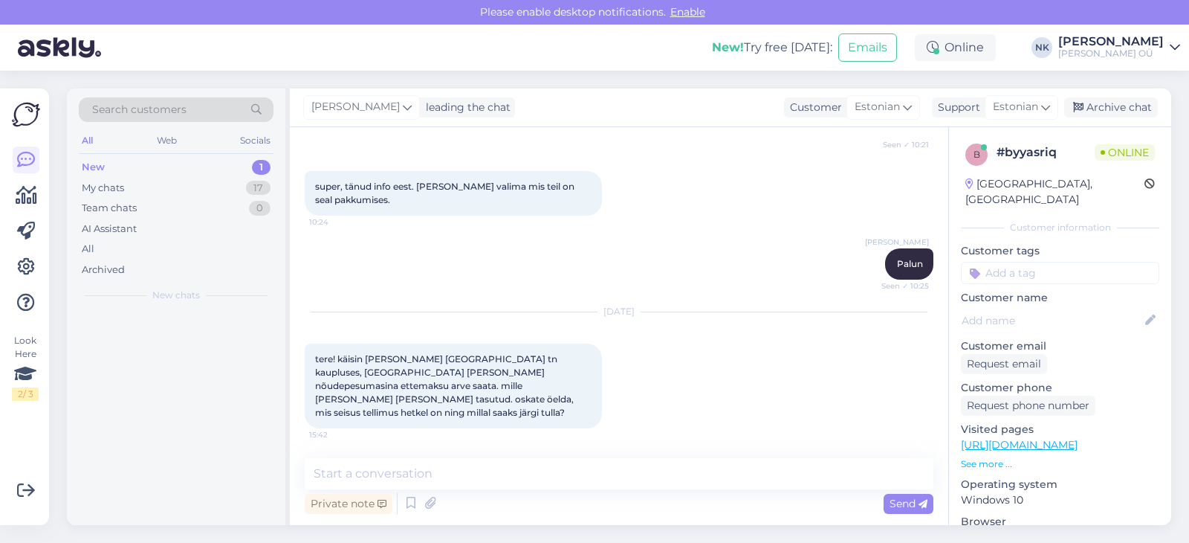
scroll to position [230, 0]
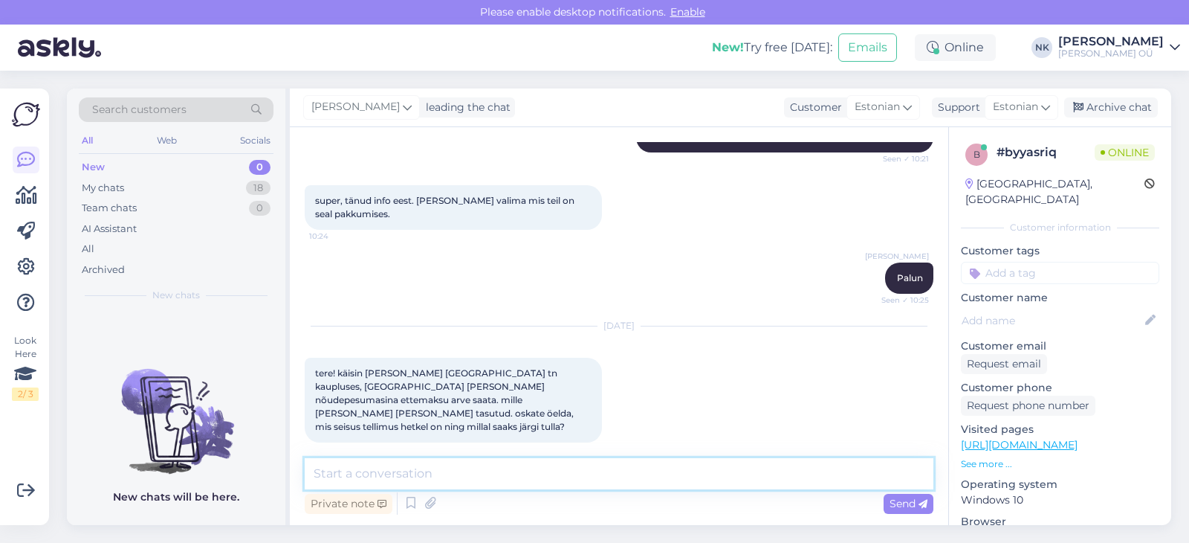
click at [555, 473] on textarea at bounding box center [619, 473] width 629 height 31
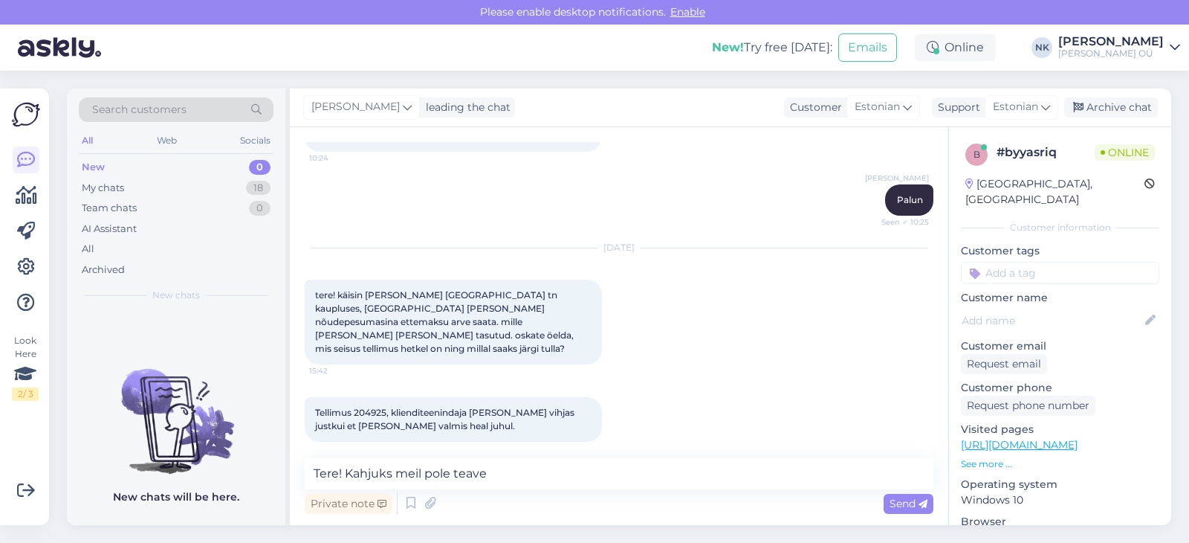
click at [367, 407] on span "Tellimus 204925, klienditeenindaja [PERSON_NAME] vihjas justkui et [PERSON_NAME…" at bounding box center [446, 419] width 262 height 25
copy span "204925"
click at [509, 474] on textarea "Tere! Kahjuks meil pole teave" at bounding box center [619, 473] width 629 height 31
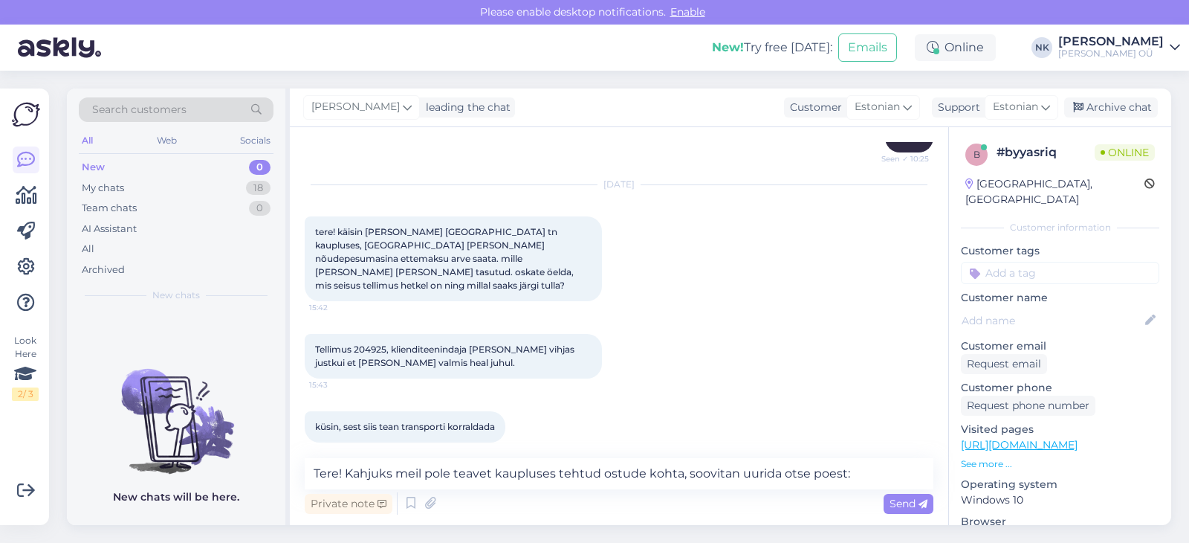
click at [1009, 438] on link "[URL][DOMAIN_NAME]" at bounding box center [1019, 444] width 117 height 13
click at [887, 472] on textarea "Tere! Kahjuks meil pole teavet kaupluses tehtud ostude kohta, soovitan uurida o…" at bounding box center [619, 473] width 629 height 31
paste textarea "[URL][DOMAIN_NAME]"
type textarea "Tere! Kahjuks meil pole teavet kaupluses tehtud ostude kohta, soovitan uurida o…"
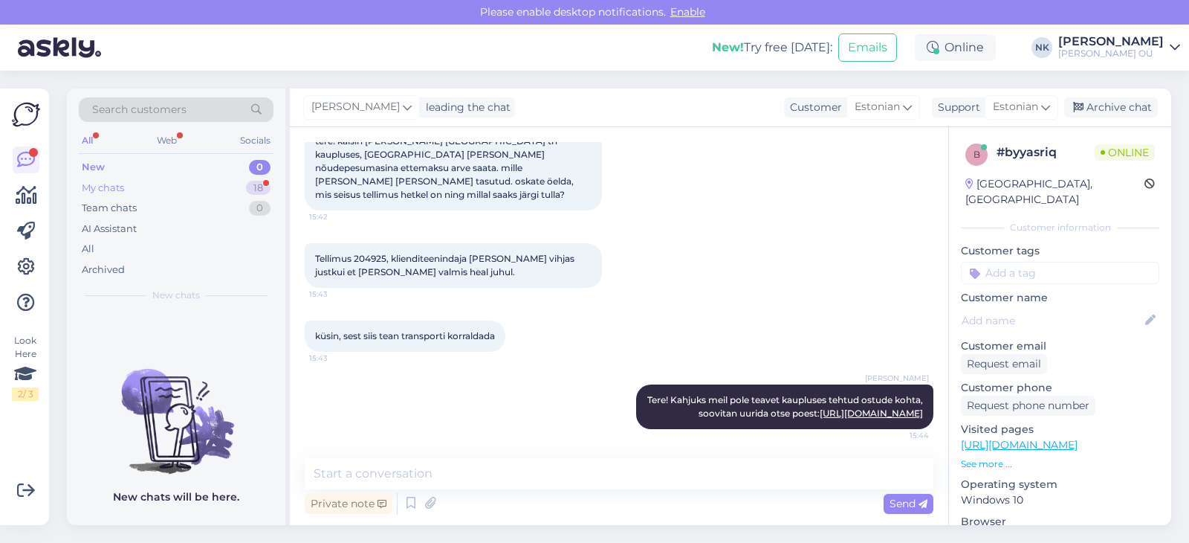
click at [239, 190] on div "My chats 18" at bounding box center [176, 188] width 195 height 21
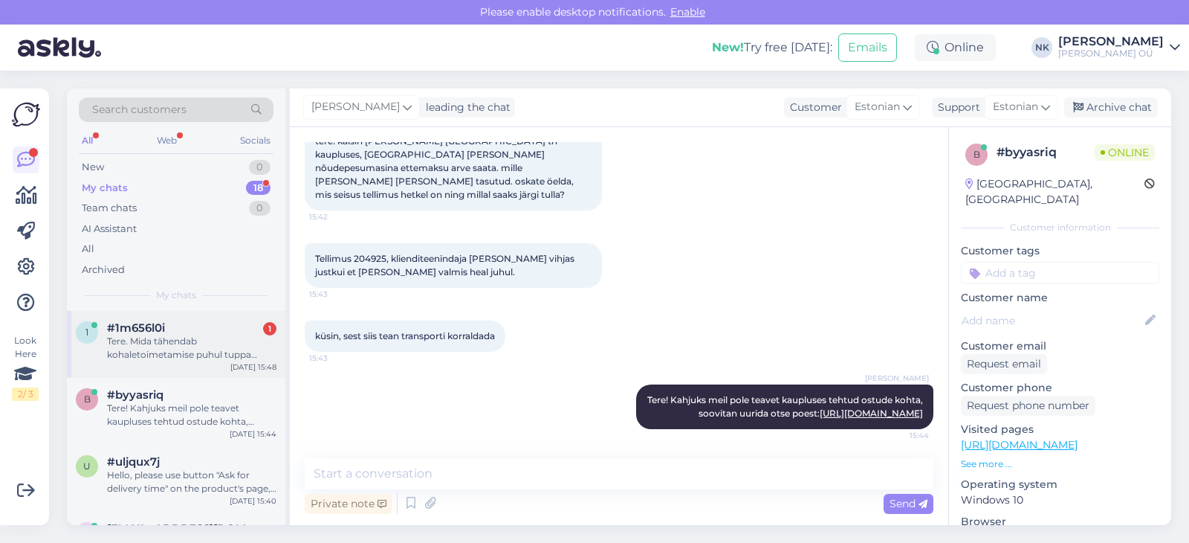
click at [242, 334] on div "#1m656l0i 1" at bounding box center [191, 327] width 169 height 13
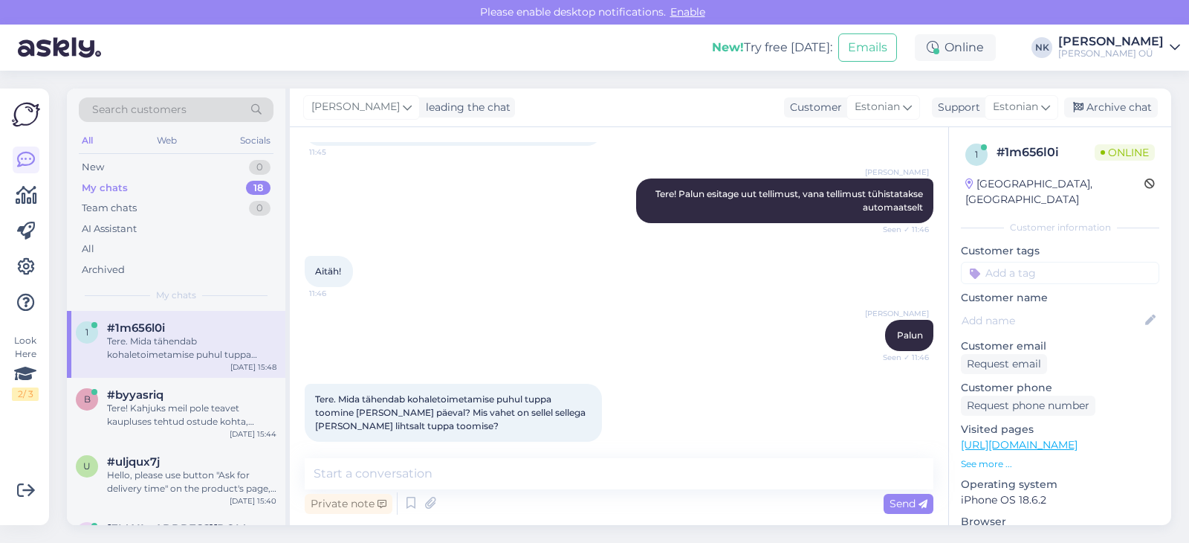
click at [511, 456] on div "Chat started [DATE] Tere. Mul on pooleli tellimus 2025082581583, mis ootab maks…" at bounding box center [619, 326] width 659 height 398
click at [504, 468] on textarea at bounding box center [619, 473] width 629 height 31
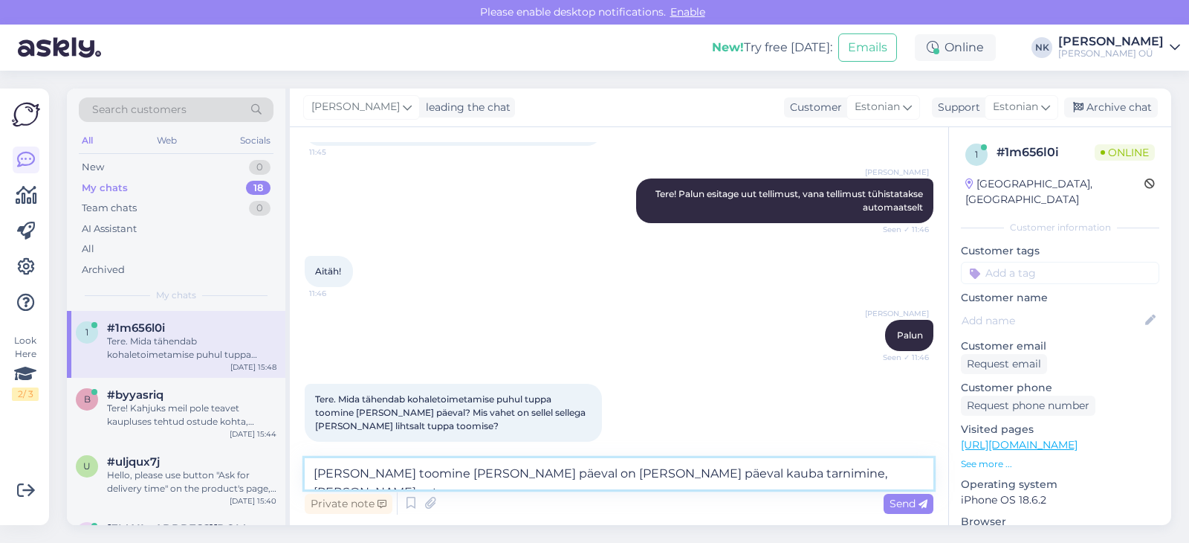
drag, startPoint x: 801, startPoint y: 471, endPoint x: 540, endPoint y: 474, distance: 261.7
click at [540, 474] on textarea "[PERSON_NAME] toomine [PERSON_NAME] päeval on [PERSON_NAME] päeval kauba tarnim…" at bounding box center [619, 473] width 629 height 31
type textarea "[PERSON_NAME] toomine [PERSON_NAME] päeval on sama päeva teenus - tellimust tuu…"
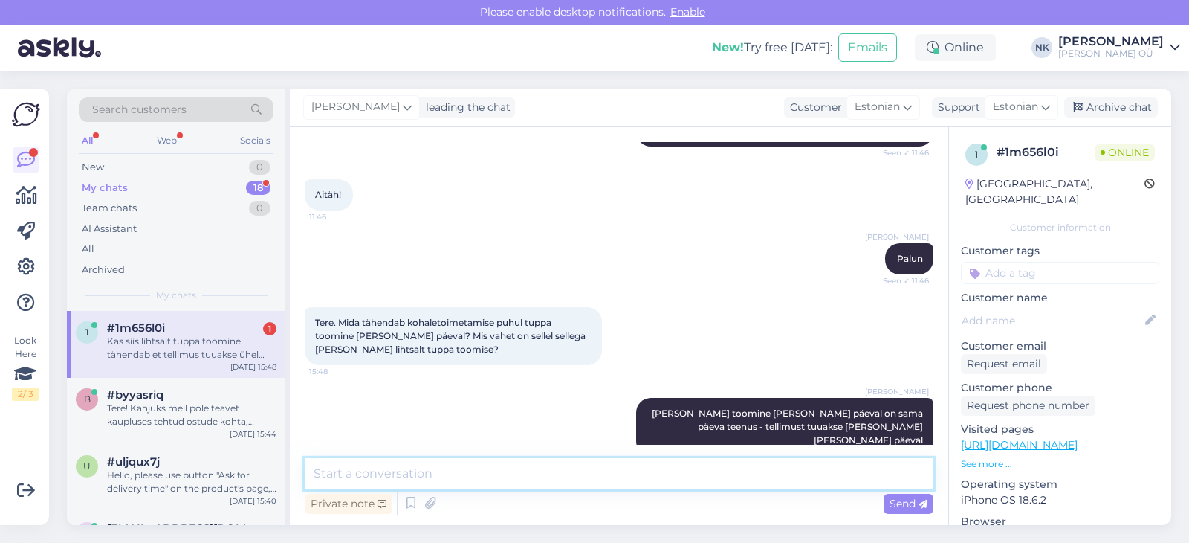
scroll to position [351, 0]
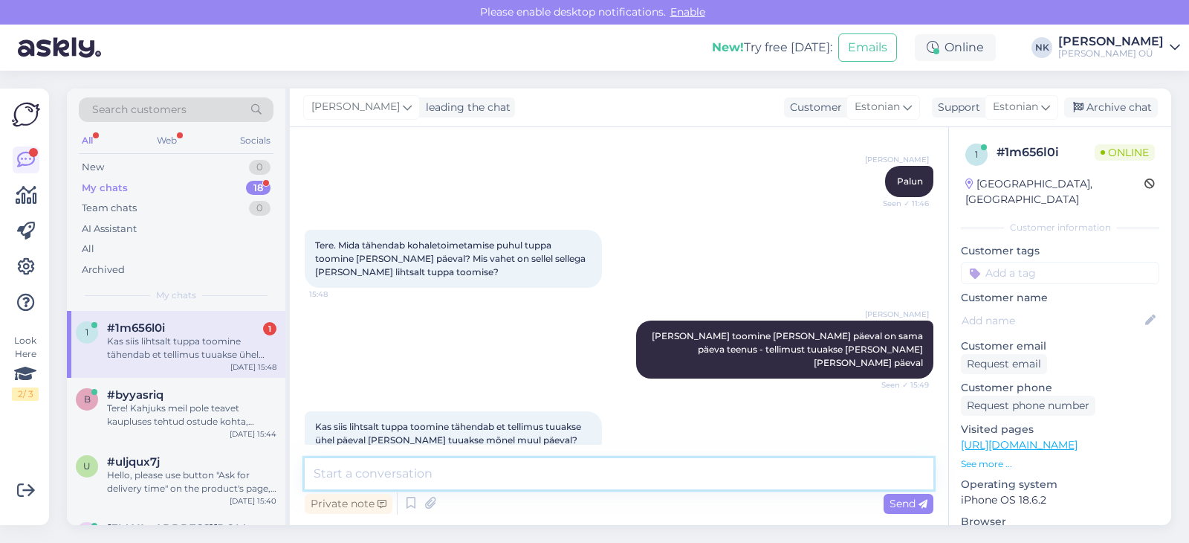
click at [433, 467] on textarea at bounding box center [619, 473] width 629 height 31
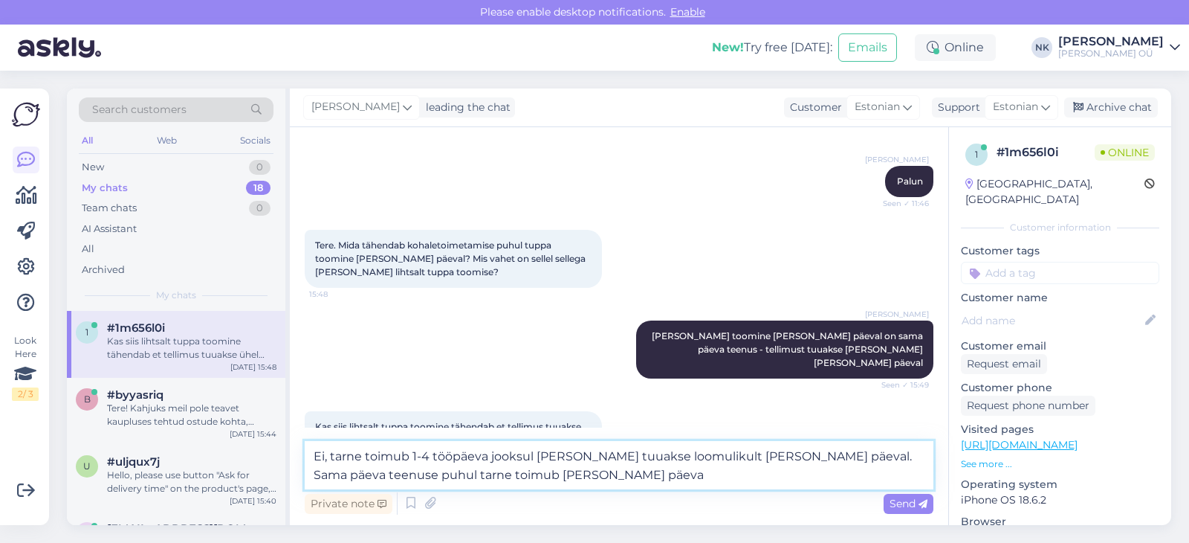
type textarea "Ei, tarne toimub 1-4 tööpäeva jooksul [PERSON_NAME] tuuakse loomulikult [PERSON…"
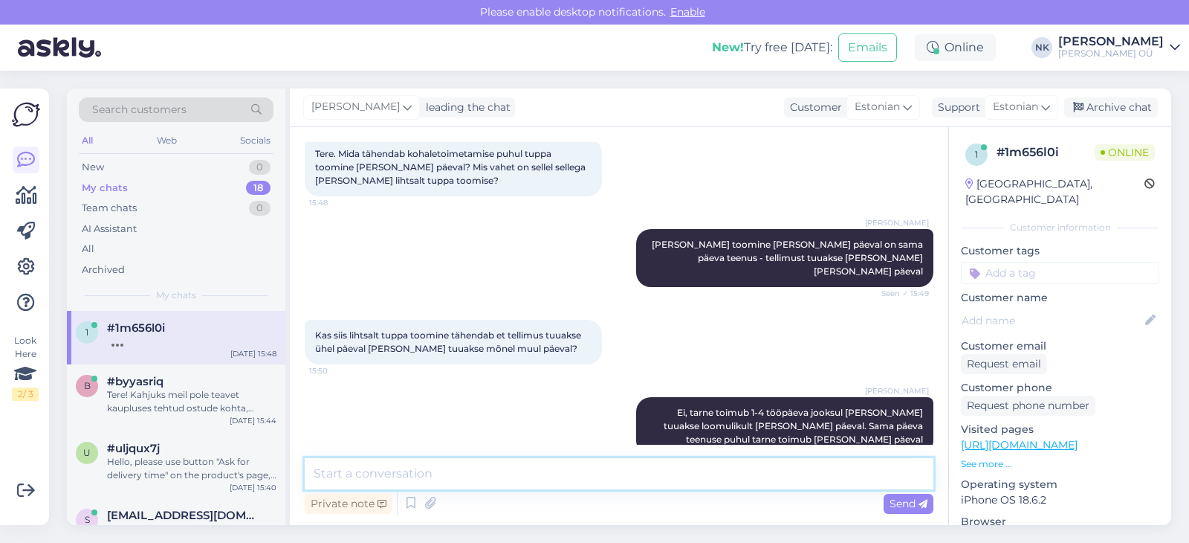
scroll to position [546, 0]
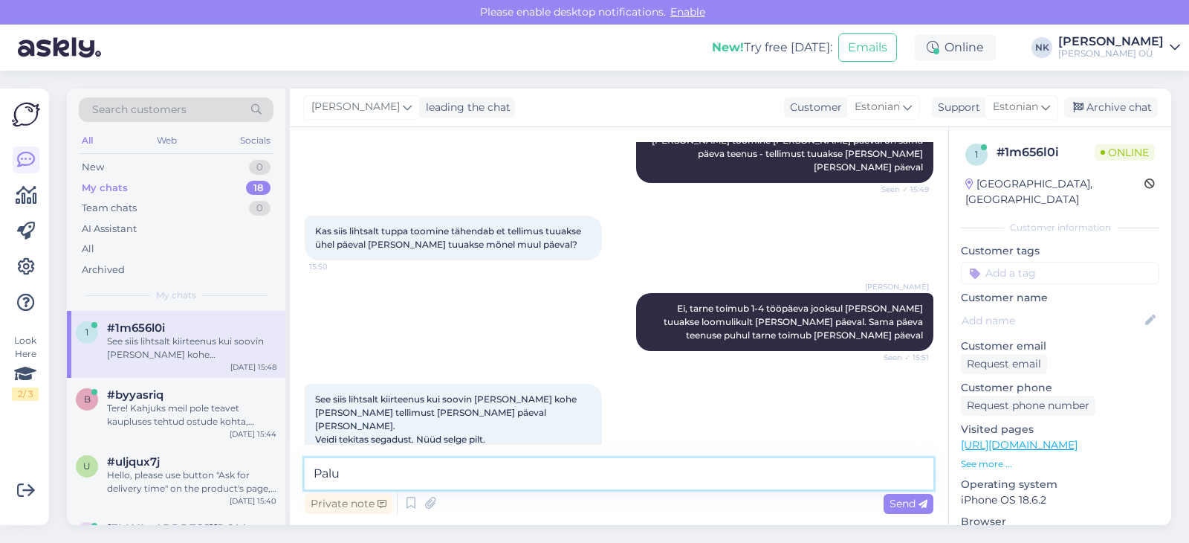
type textarea "Palun"
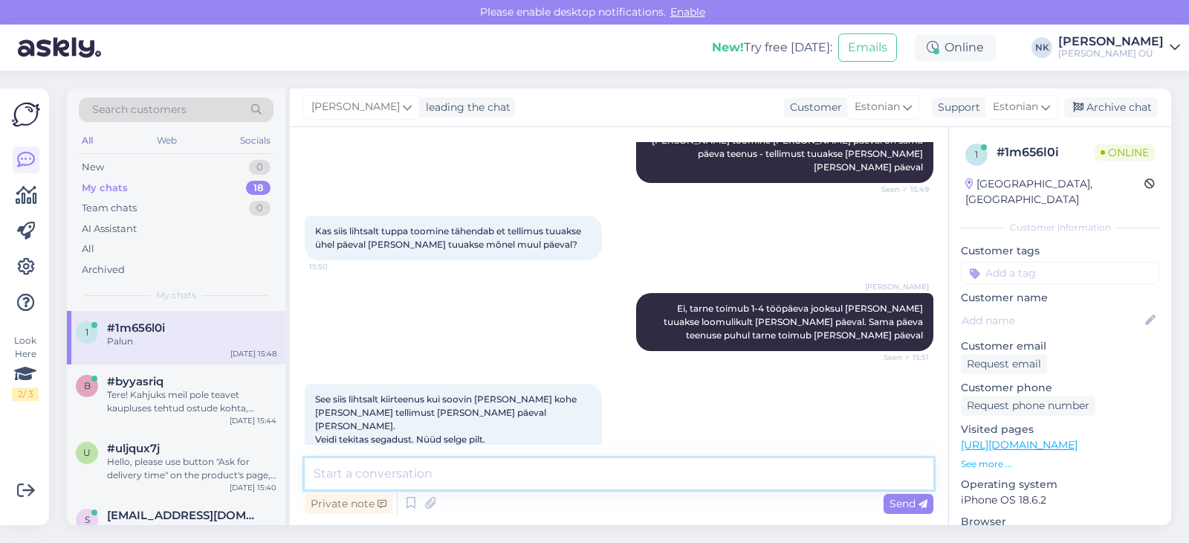
scroll to position [610, 0]
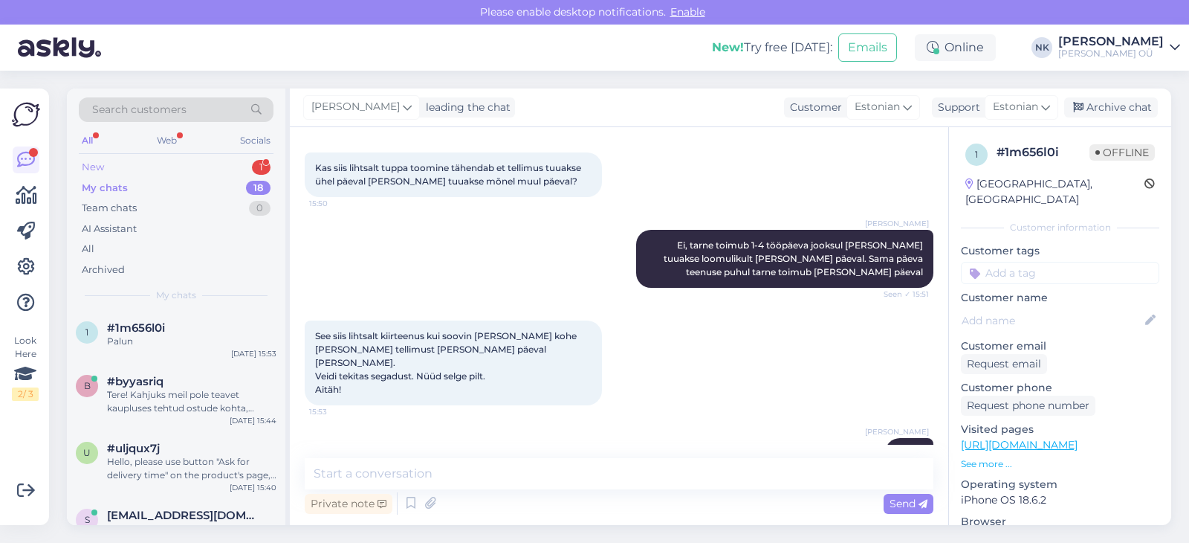
click at [150, 175] on div "New 1" at bounding box center [176, 167] width 195 height 21
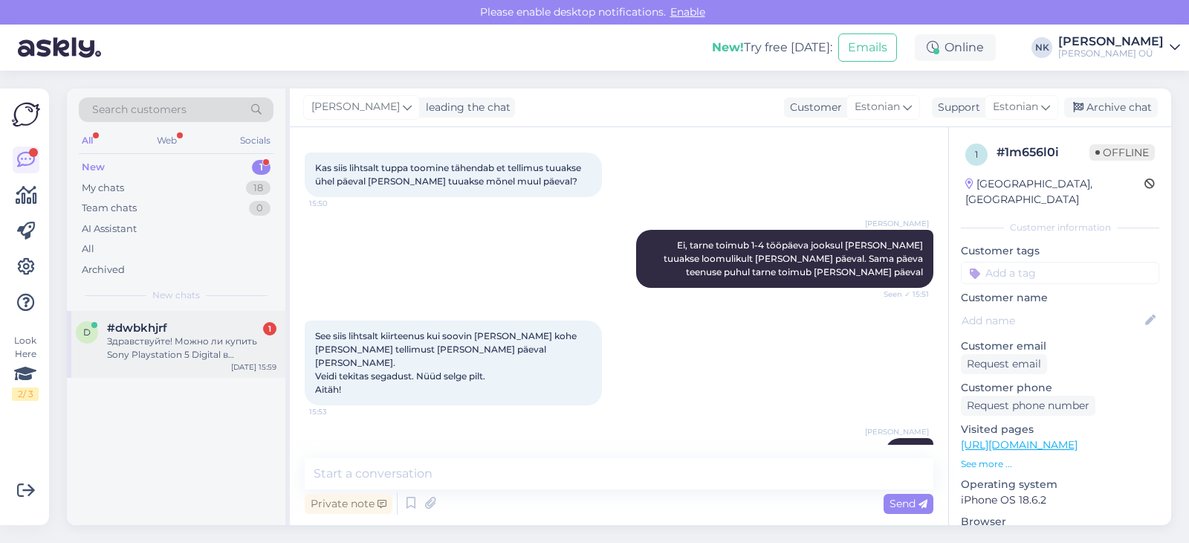
click at [210, 329] on div "#dwbkhjrf 1" at bounding box center [191, 327] width 169 height 13
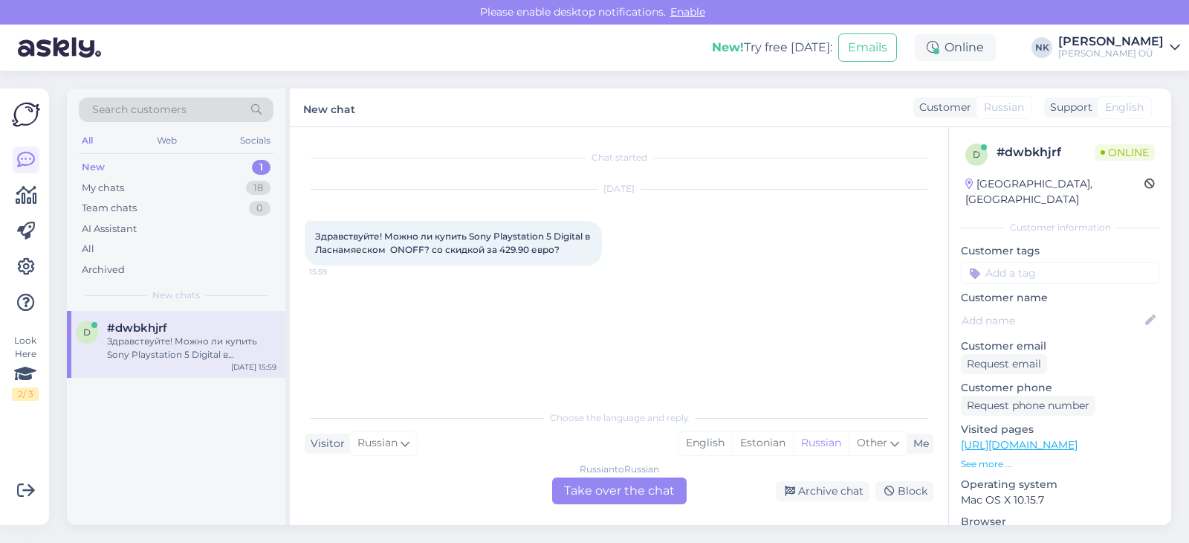
click at [555, 493] on div "Russian to Russian Take over the chat" at bounding box center [619, 490] width 135 height 27
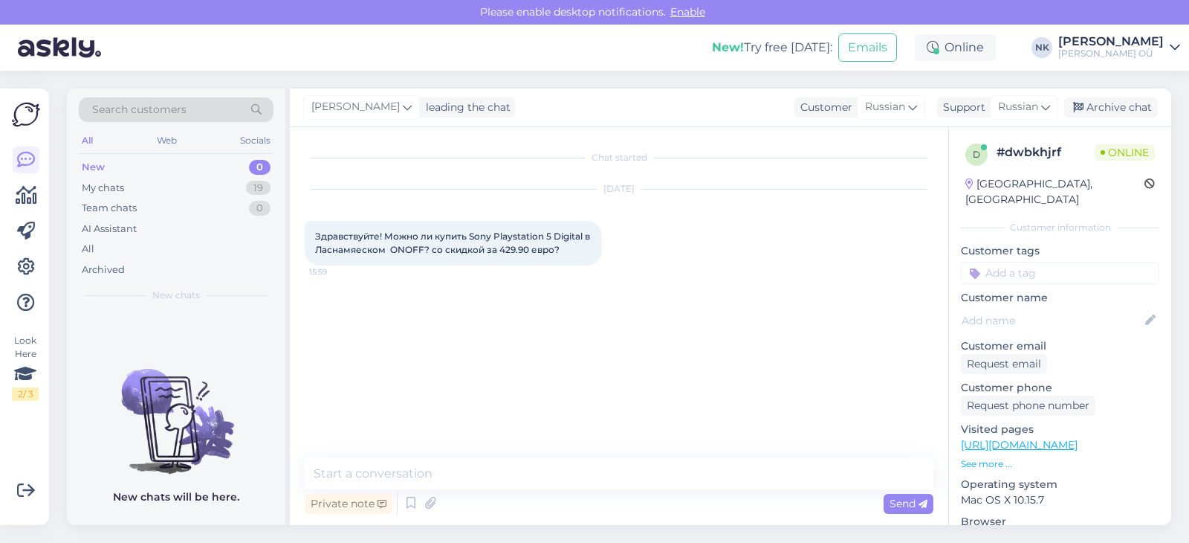
click at [1019, 438] on link "[URL][DOMAIN_NAME]" at bounding box center [1019, 444] width 117 height 13
click at [452, 476] on textarea at bounding box center [619, 473] width 629 height 31
type textarea "P"
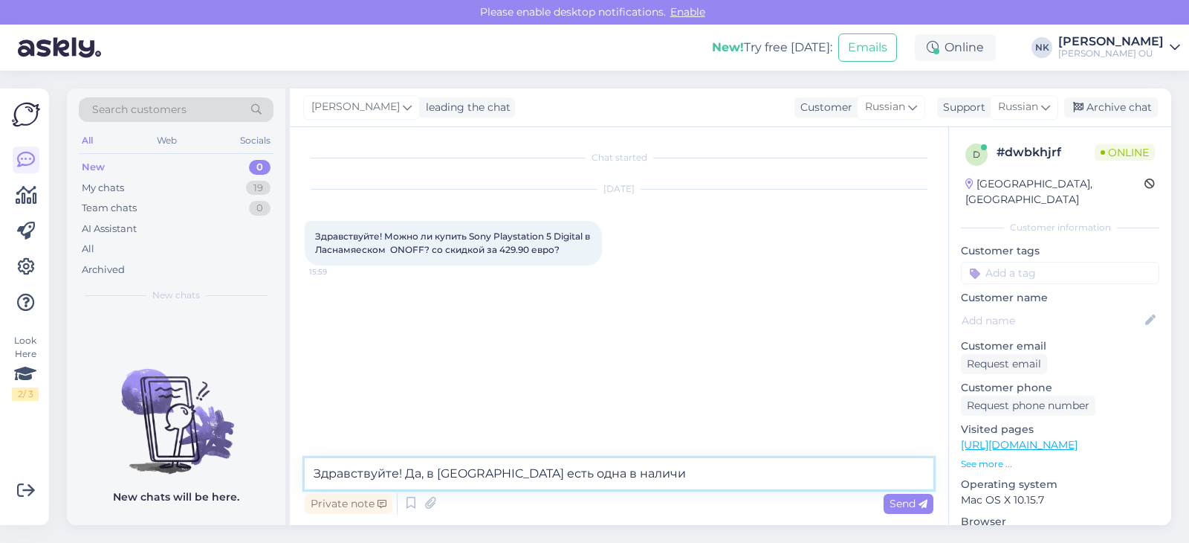
type textarea "Здравствуйте! Да, в Tähesaju есть одна в наличии"
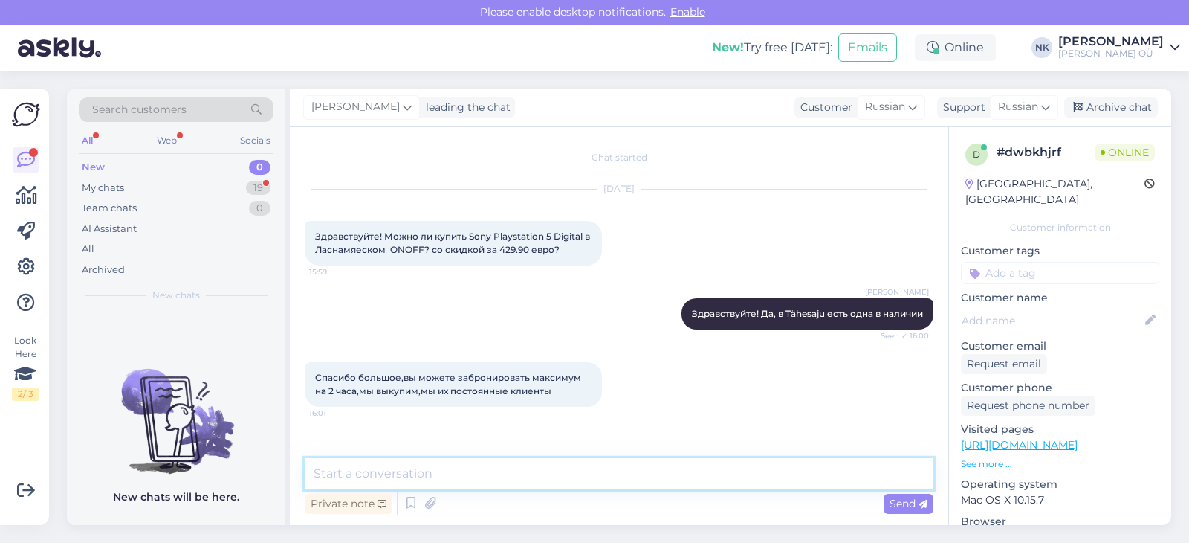
click at [462, 459] on textarea at bounding box center [619, 473] width 629 height 31
type textarea "К сожалению мы не можем бронировать товар без предоплаты"
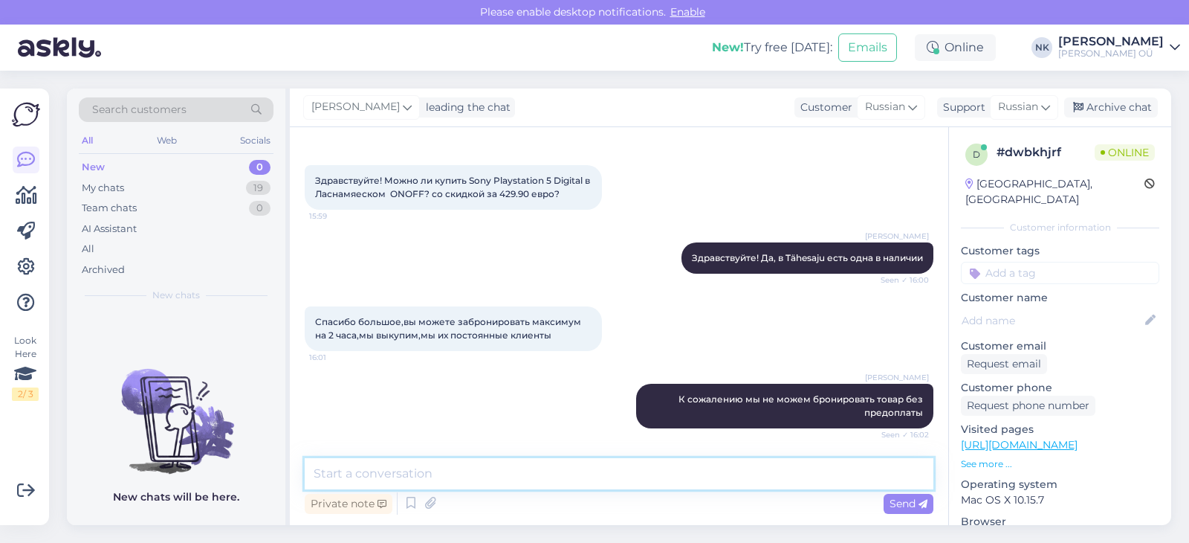
scroll to position [119, 0]
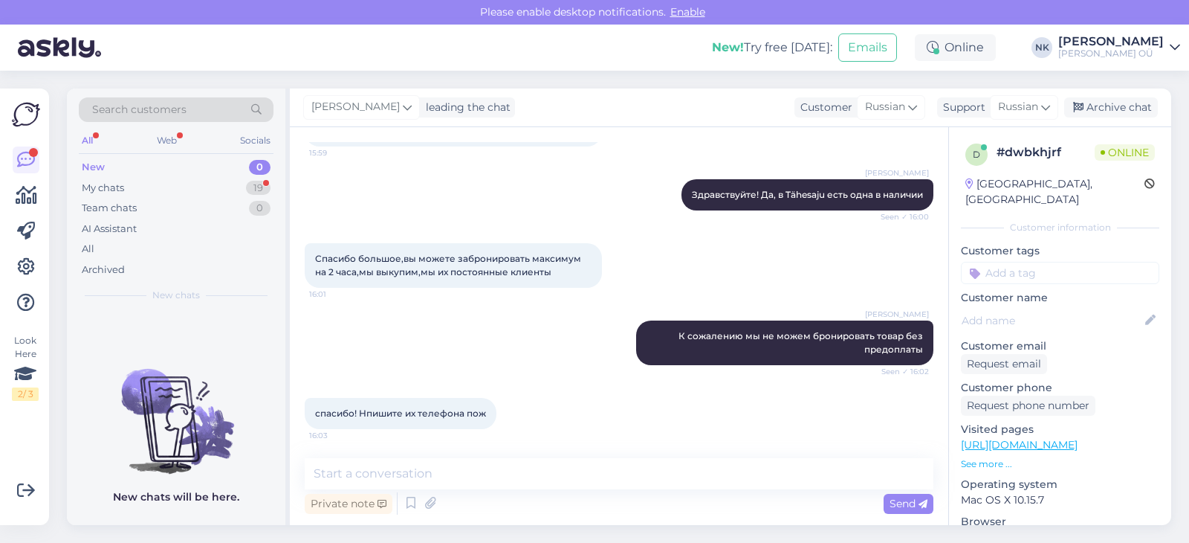
click at [1078, 438] on link "[URL][DOMAIN_NAME]" at bounding box center [1019, 444] width 117 height 13
click at [500, 481] on textarea at bounding box center [619, 473] width 629 height 31
paste textarea "602 5133"
type textarea "602 5133"
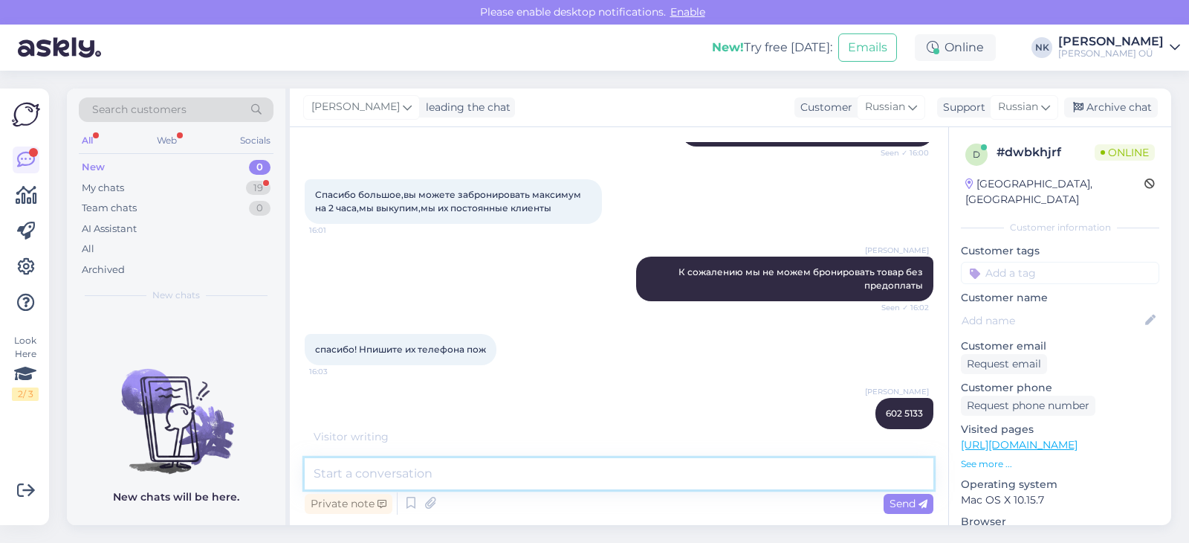
scroll to position [247, 0]
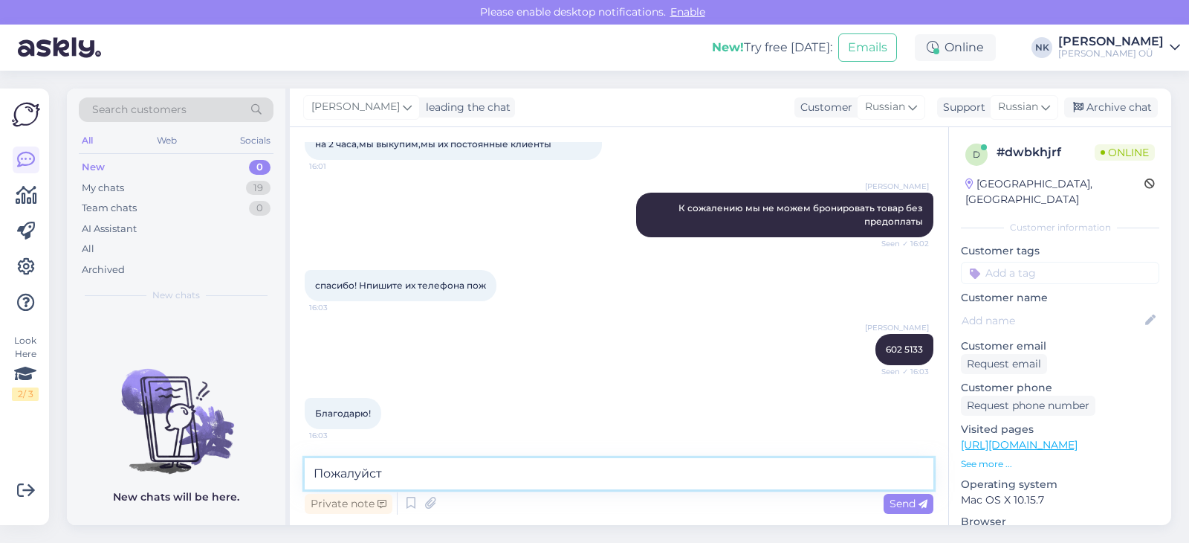
type textarea "Пожалуйста"
